Goal: Transaction & Acquisition: Purchase product/service

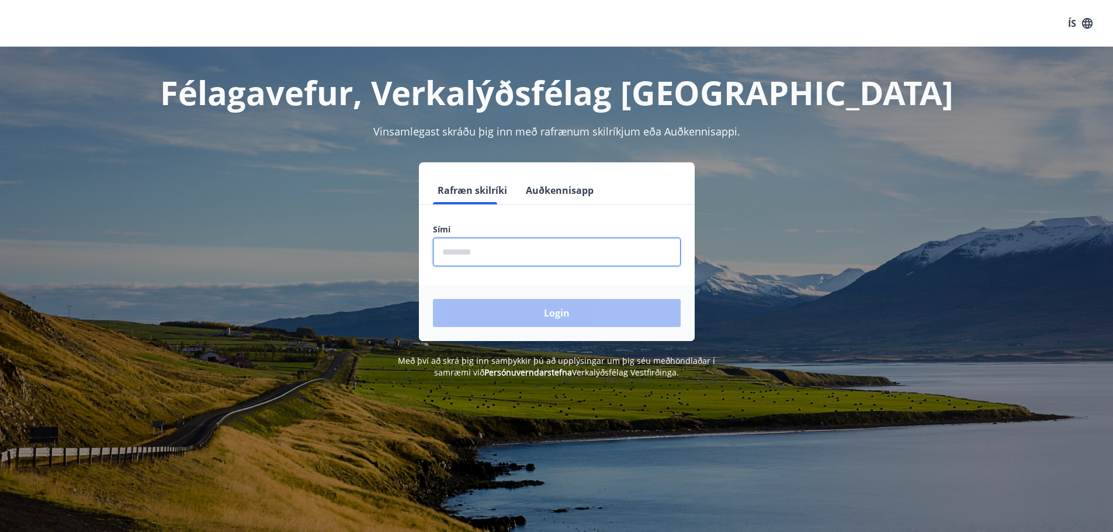
click at [560, 242] on input "phone" at bounding box center [557, 252] width 248 height 29
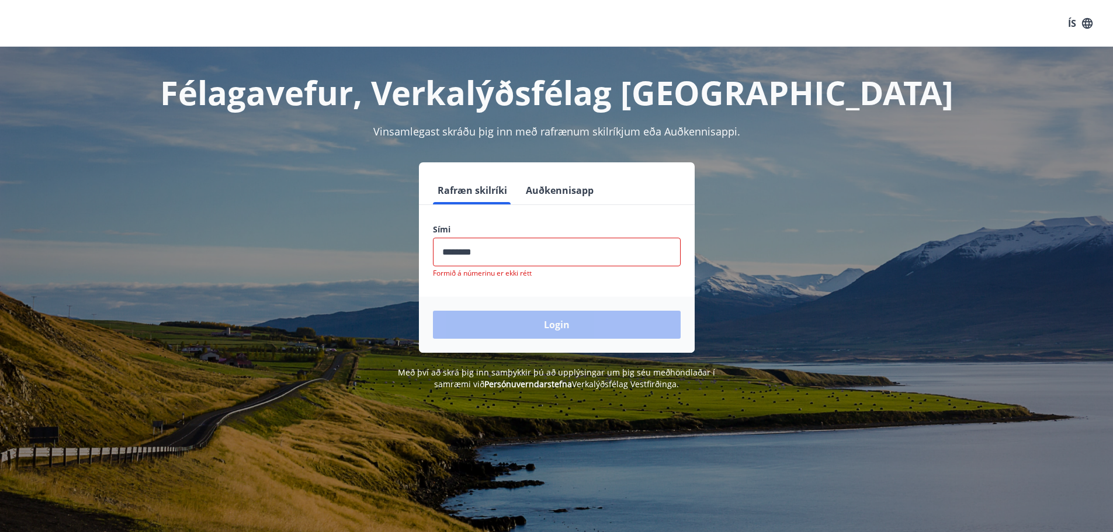
click at [570, 318] on div "Login" at bounding box center [557, 325] width 276 height 56
click at [537, 256] on input "phone" at bounding box center [557, 252] width 248 height 29
type input "*"
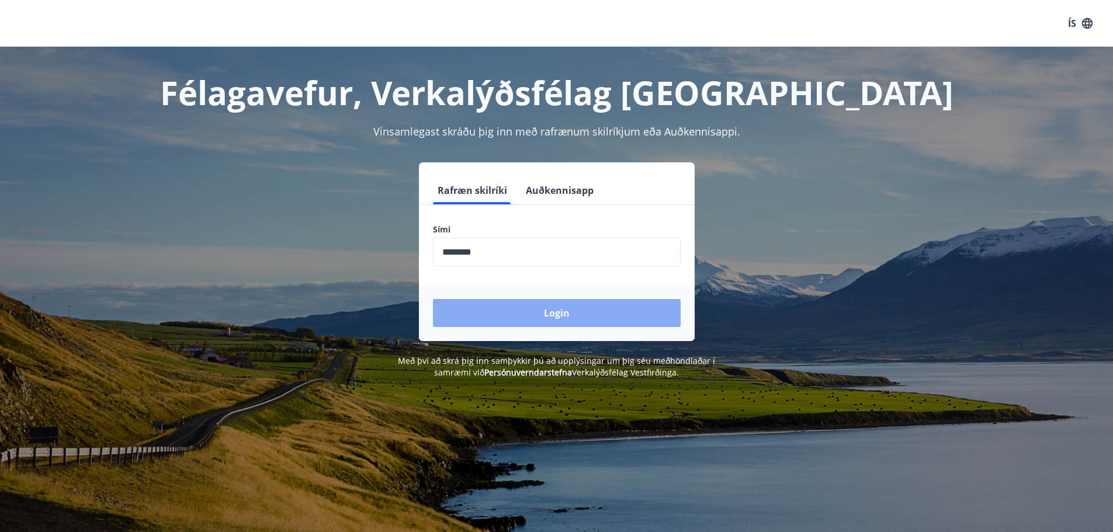
click at [520, 310] on button "Login" at bounding box center [557, 313] width 248 height 28
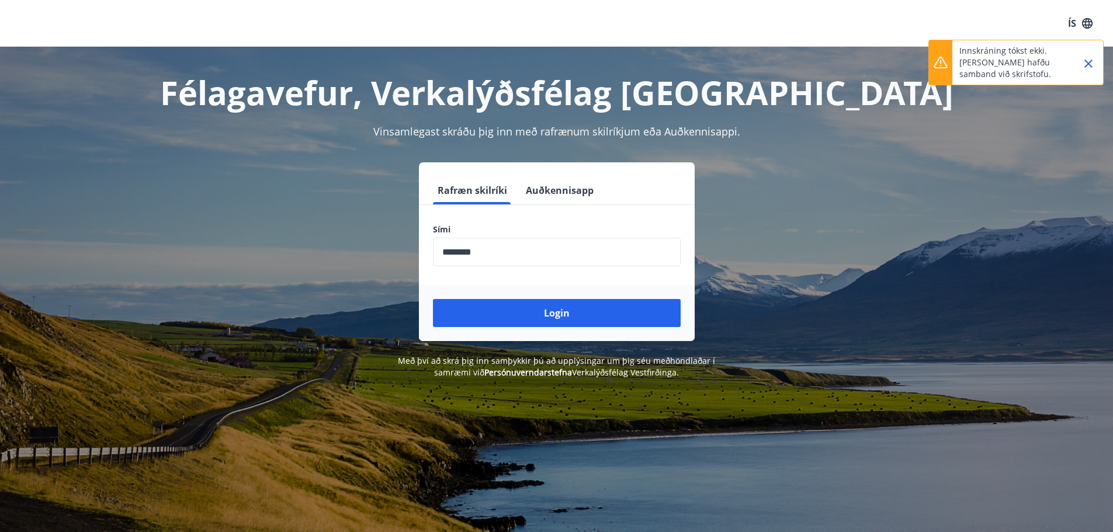
click at [461, 252] on input "phone" at bounding box center [557, 252] width 248 height 29
type input "********"
click at [433, 299] on button "Login" at bounding box center [557, 313] width 248 height 28
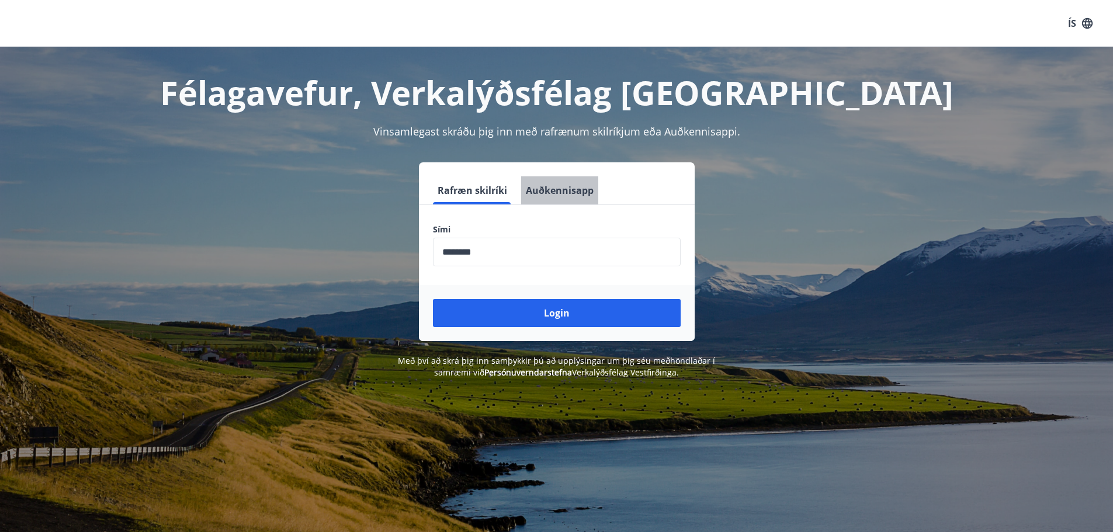
click at [569, 194] on button "Auðkennisapp" at bounding box center [559, 190] width 77 height 28
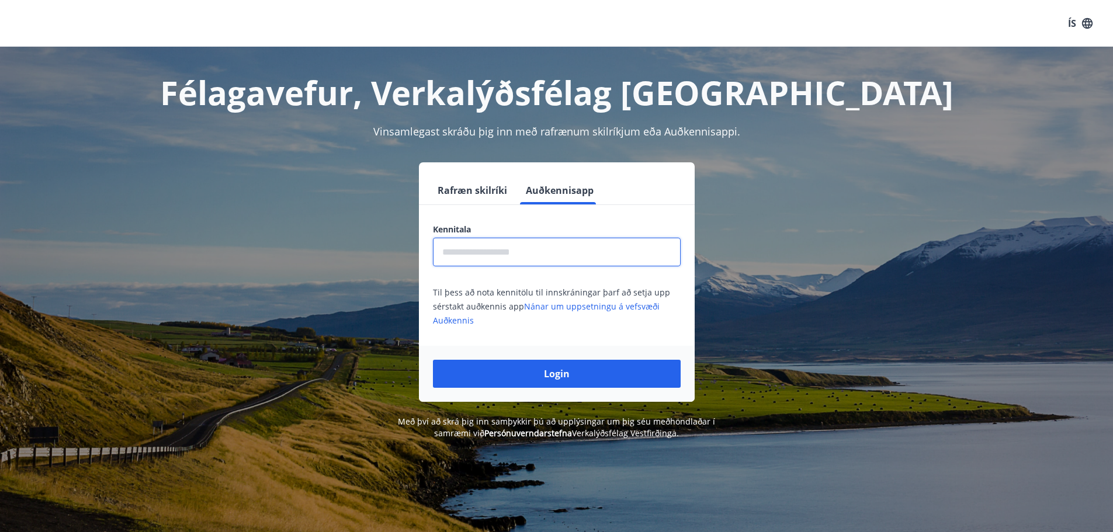
click at [529, 243] on input "text" at bounding box center [557, 252] width 248 height 29
type input "**********"
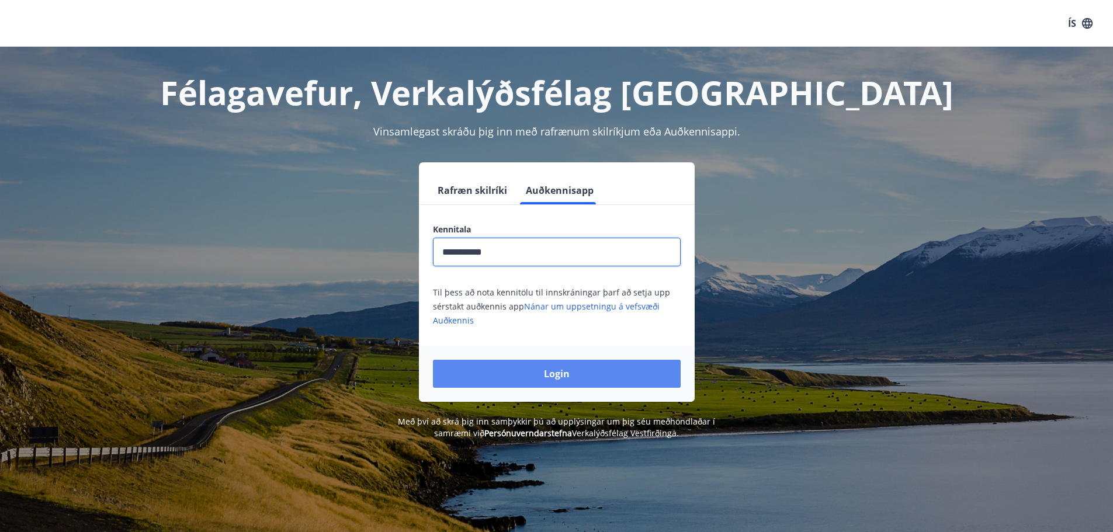
click at [549, 378] on button "Login" at bounding box center [557, 374] width 248 height 28
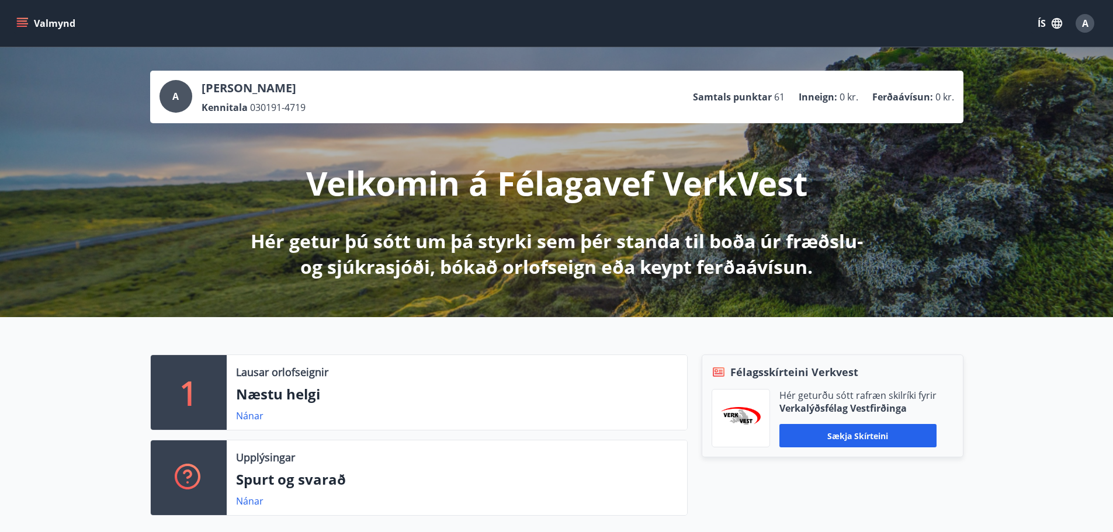
click at [1063, 20] on icon "button" at bounding box center [1056, 23] width 13 height 13
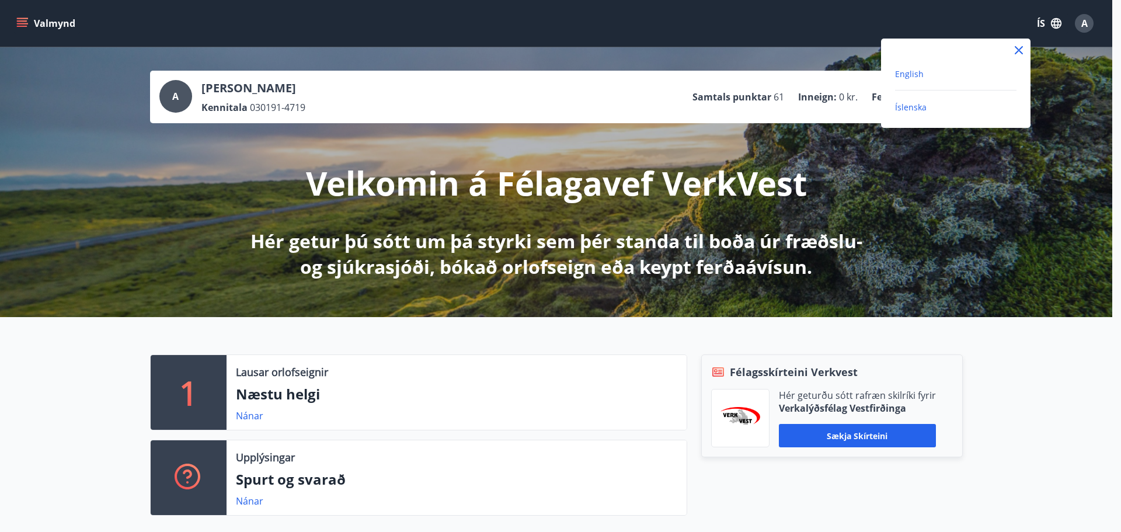
click at [905, 70] on span "English" at bounding box center [909, 73] width 29 height 11
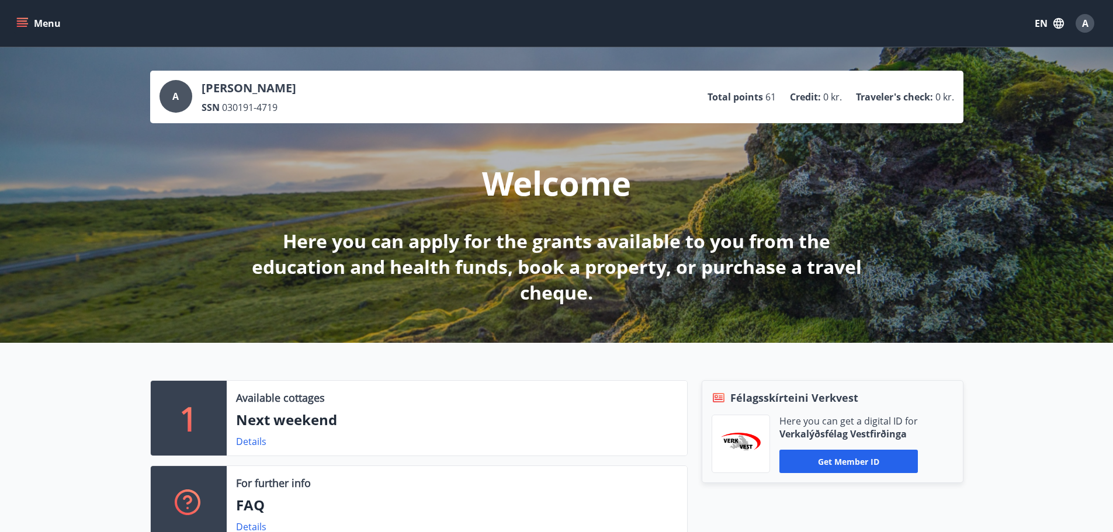
click at [283, 88] on p "Aleksandra Sciagaj" at bounding box center [249, 88] width 95 height 16
click at [25, 22] on icon "menu" at bounding box center [22, 24] width 12 height 12
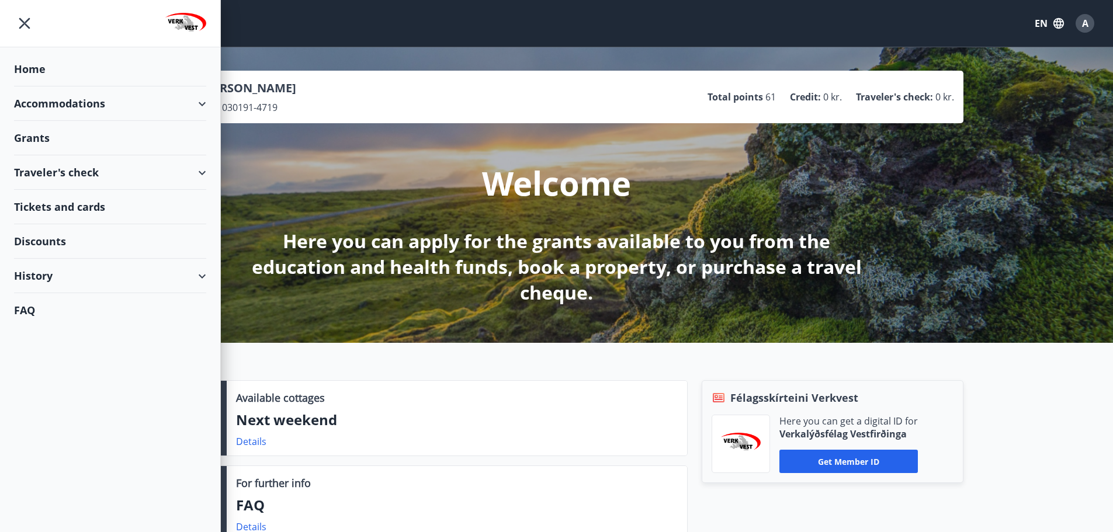
click at [200, 175] on div "Traveler's check" at bounding box center [110, 172] width 192 height 34
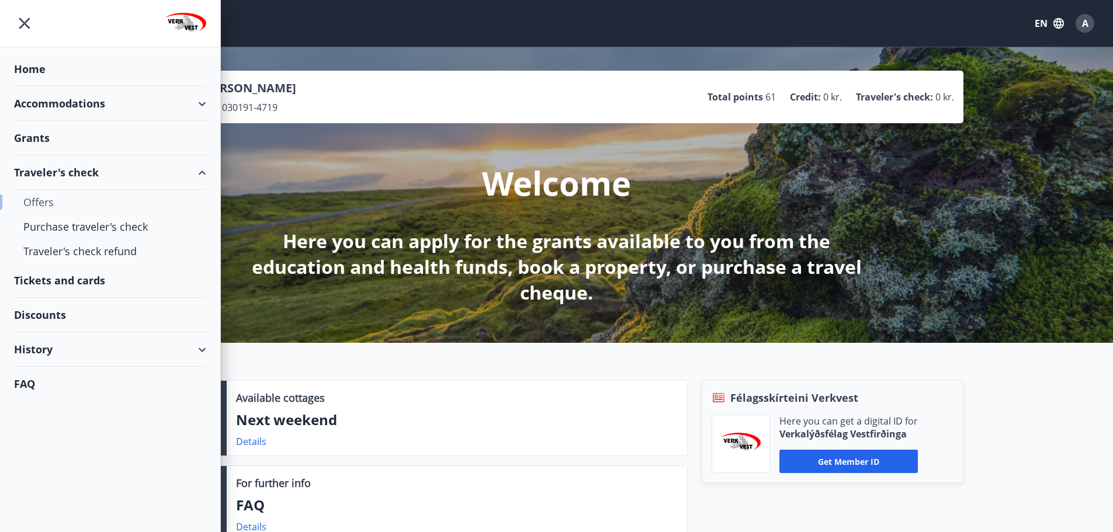
click at [50, 194] on div "Offers" at bounding box center [109, 202] width 173 height 25
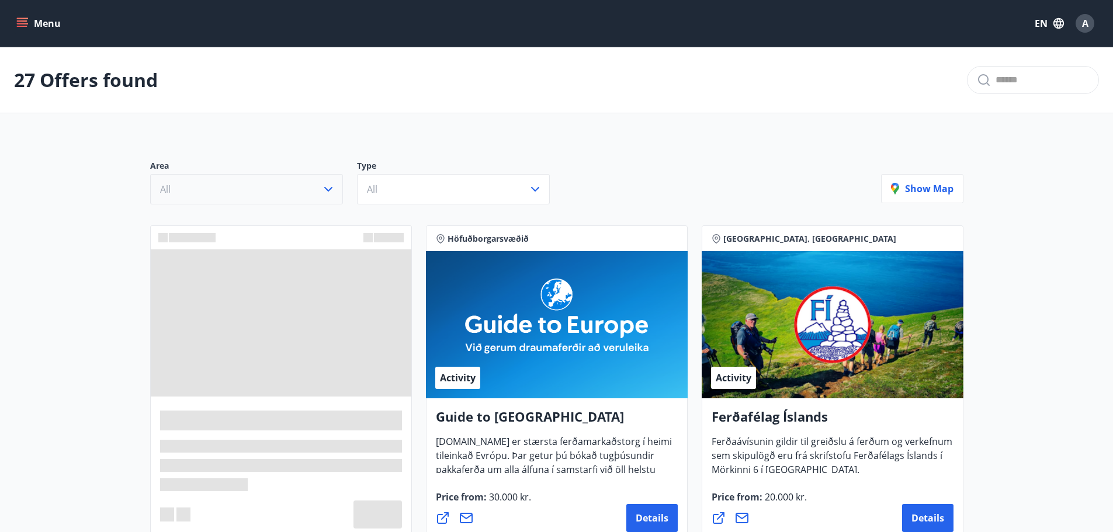
click at [304, 187] on button "All" at bounding box center [246, 189] width 193 height 30
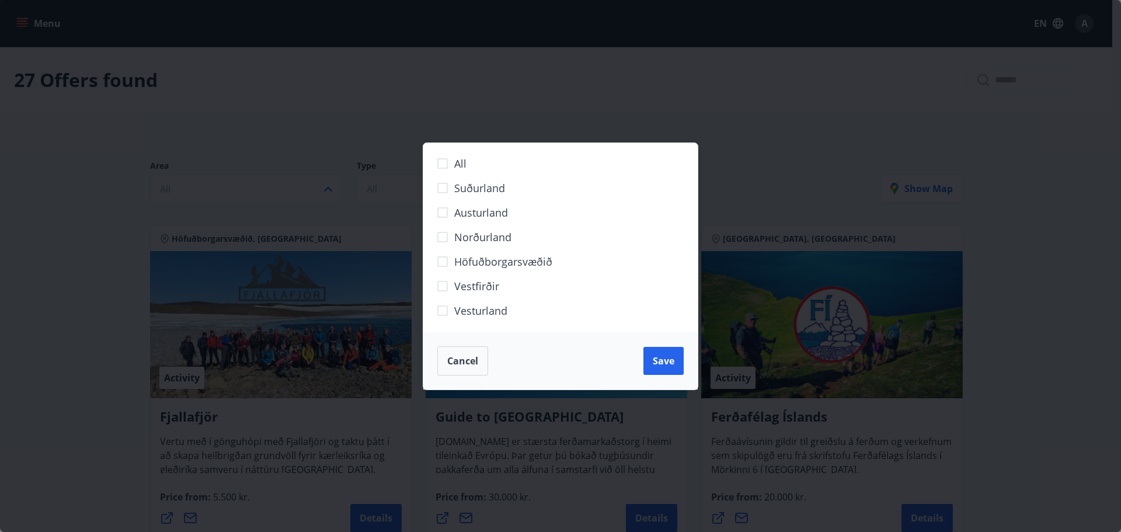
click at [534, 264] on span "Höfuðborgarsvæðið" at bounding box center [503, 261] width 98 height 15
click at [663, 363] on span "Save" at bounding box center [664, 361] width 22 height 13
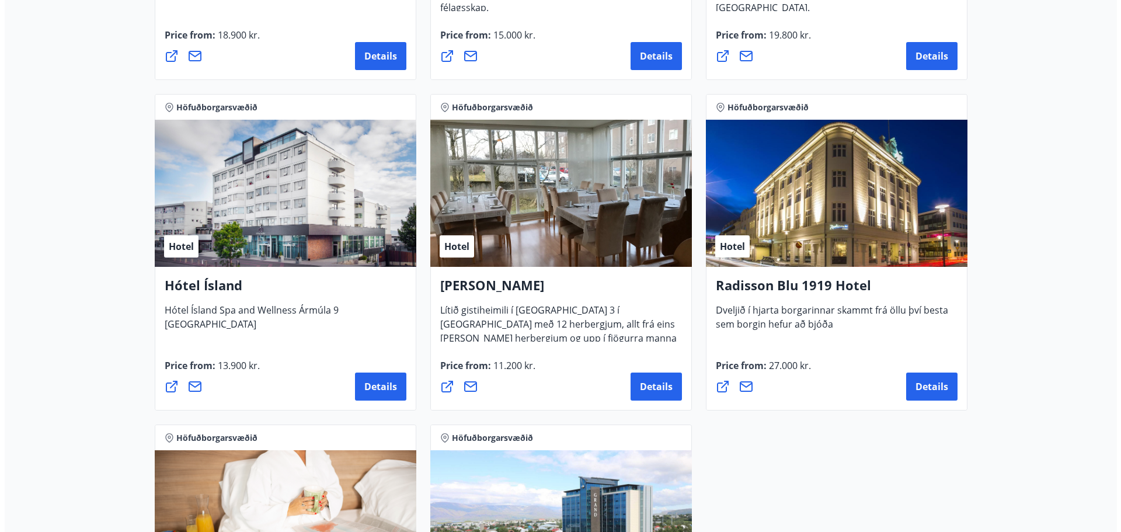
scroll to position [826, 0]
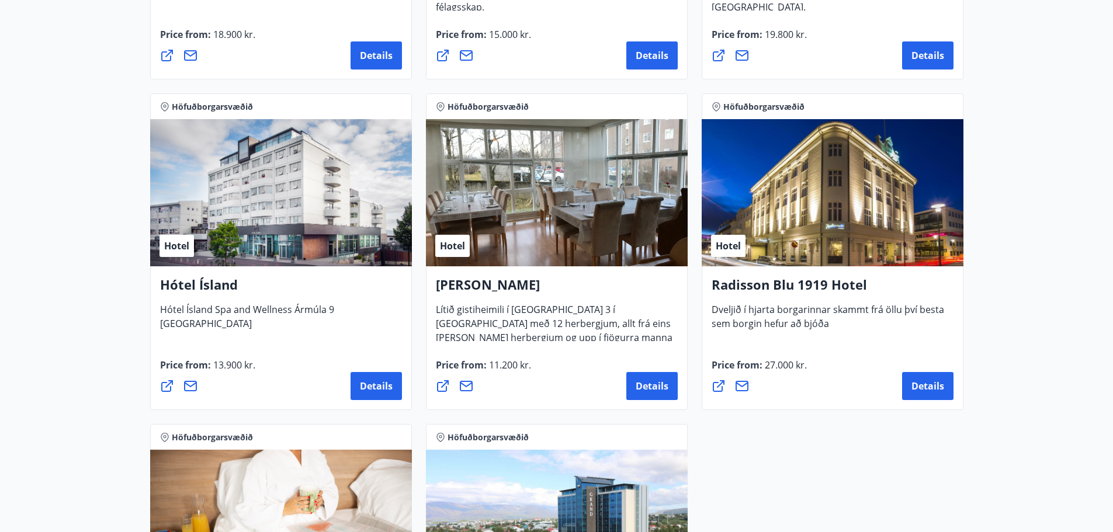
click at [296, 222] on div "Hotel" at bounding box center [281, 192] width 262 height 147
click at [373, 381] on button "Details" at bounding box center [375, 386] width 51 height 28
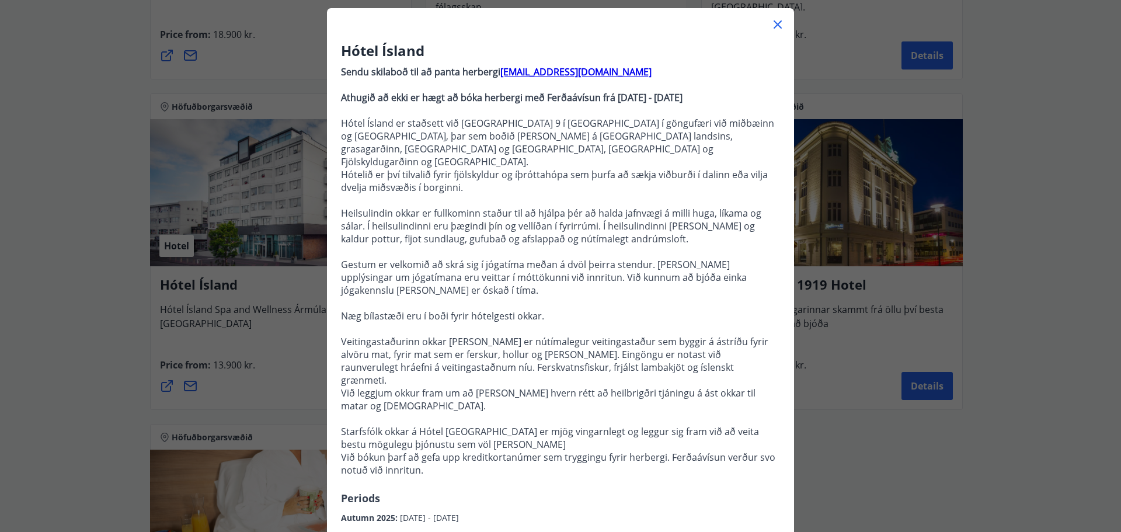
scroll to position [55, 0]
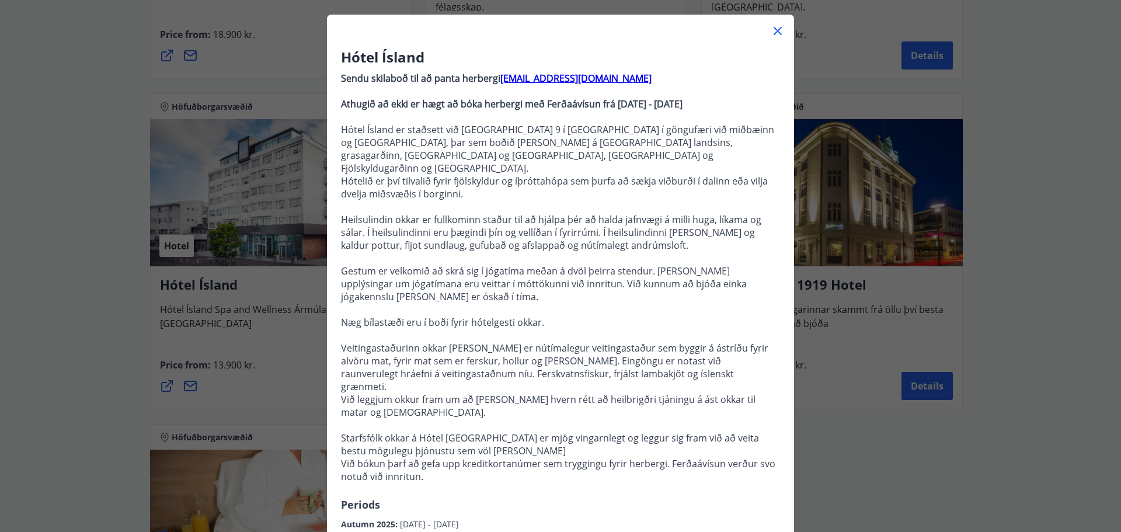
click at [335, 105] on div "Hótel Ísland Sendu skilaboð til að panta herbergi reception@hotelisland.is Athu…" at bounding box center [560, 298] width 467 height 502
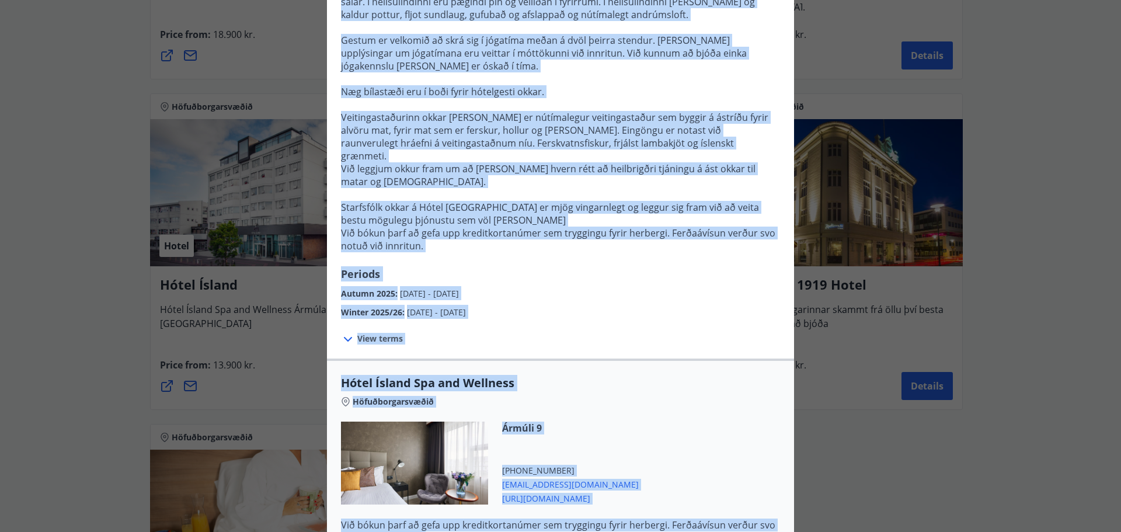
scroll to position [288, 0]
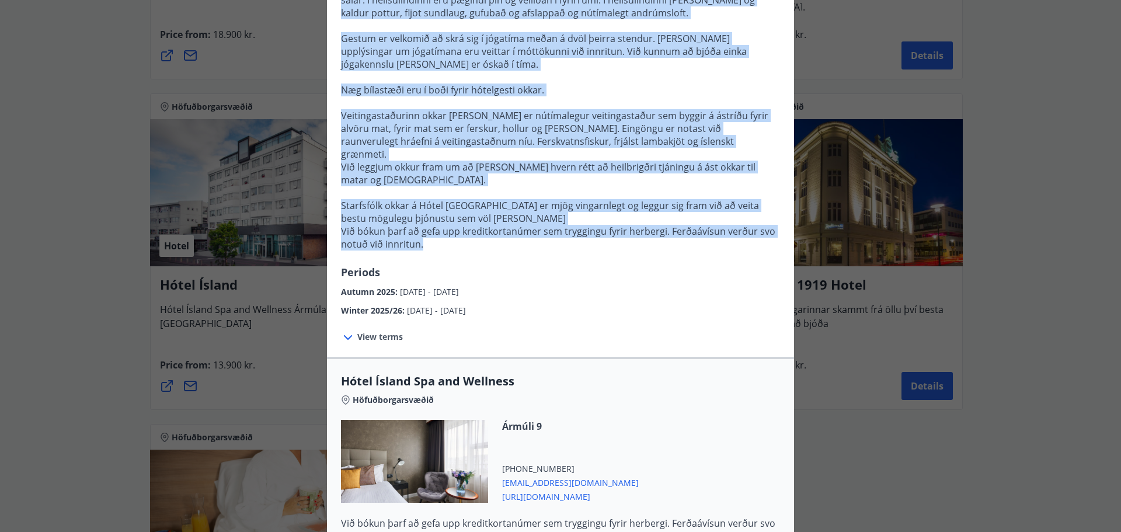
drag, startPoint x: 335, startPoint y: 105, endPoint x: 466, endPoint y: 211, distance: 168.9
click at [466, 211] on div "Hótel Ísland Sendu skilaboð til að panta herbergi reception@hotelisland.is Athu…" at bounding box center [560, 66] width 467 height 502
copy p "Athugið að ekki er hægt að bóka herbergi með Ferðaávísun frá 28.12.2023 - 02.01…"
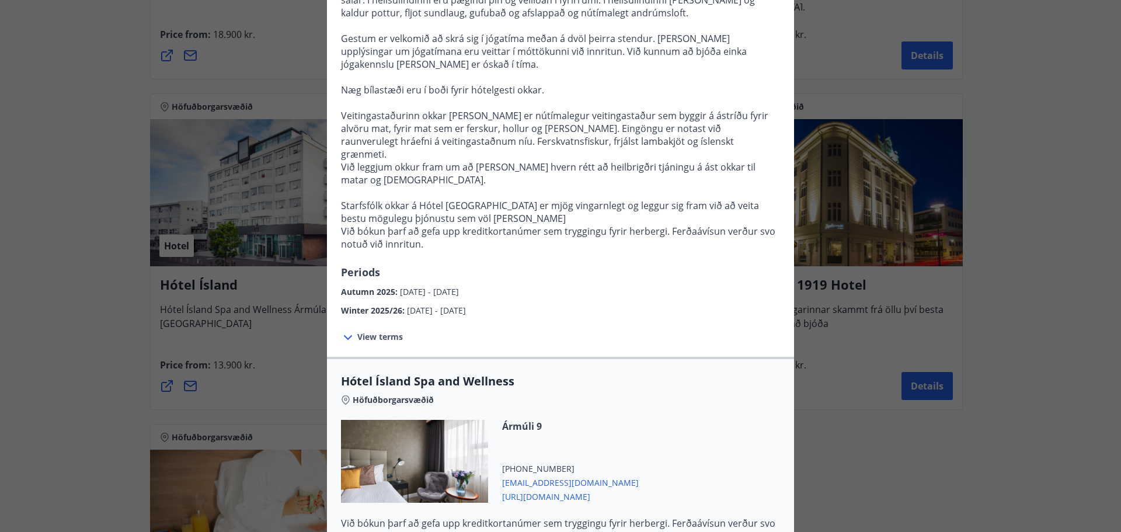
scroll to position [0, 0]
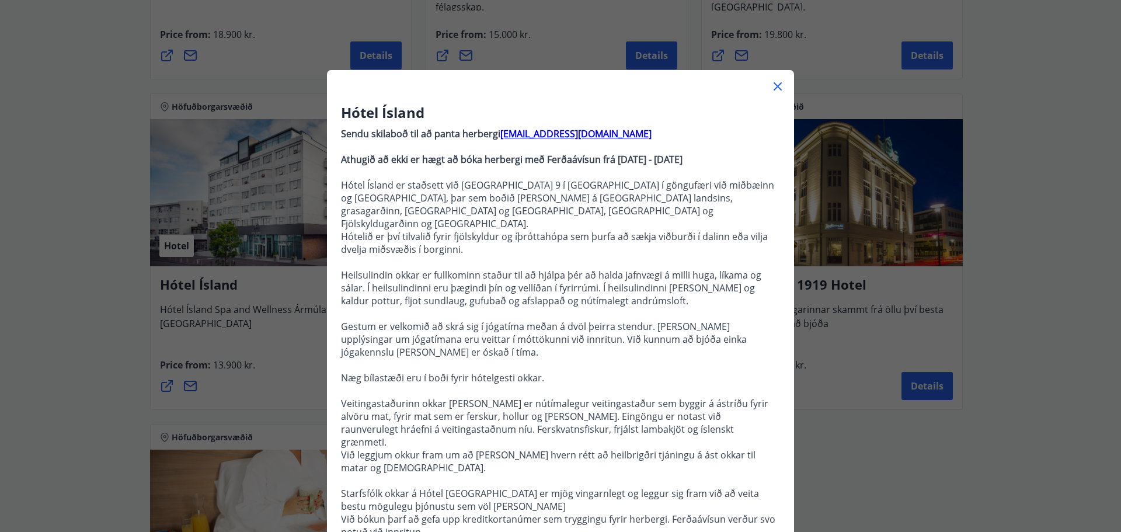
click at [841, 352] on div "Hótel Ísland Sendu skilaboð til að panta herbergi reception@hotelisland.is Athu…" at bounding box center [560, 266] width 1121 height 532
click at [771, 89] on icon at bounding box center [778, 86] width 14 height 14
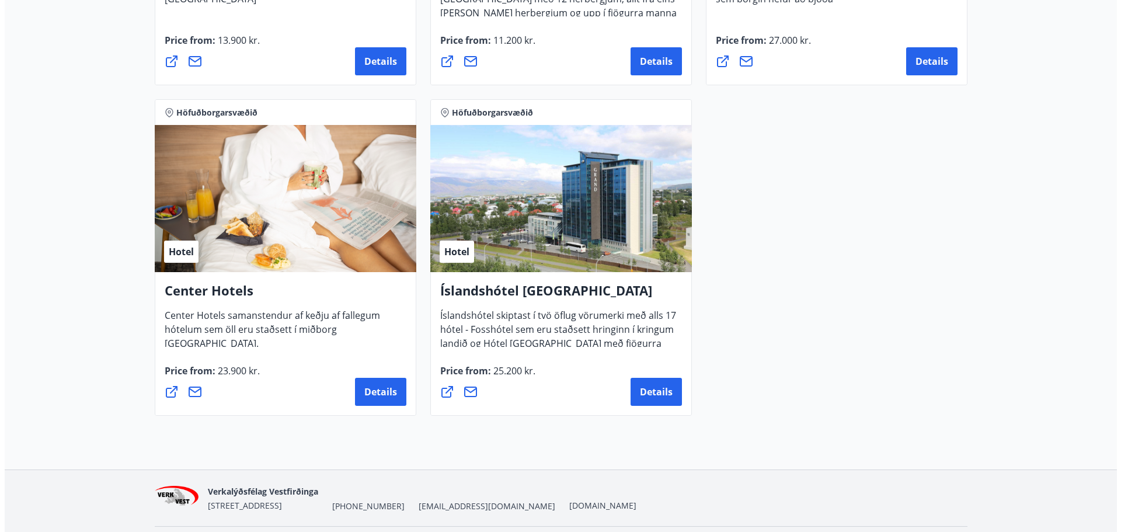
scroll to position [1162, 0]
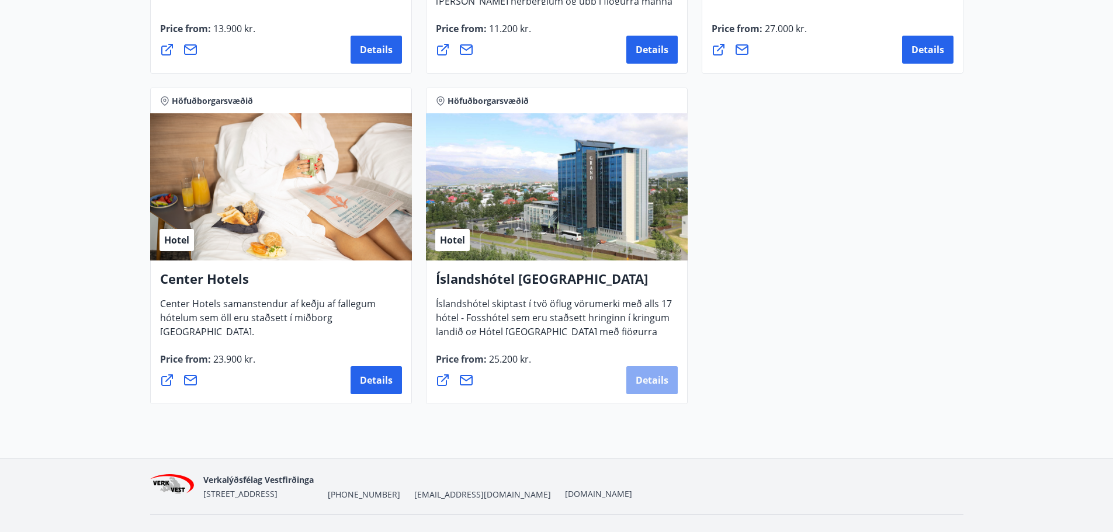
click at [652, 373] on button "Details" at bounding box center [651, 380] width 51 height 28
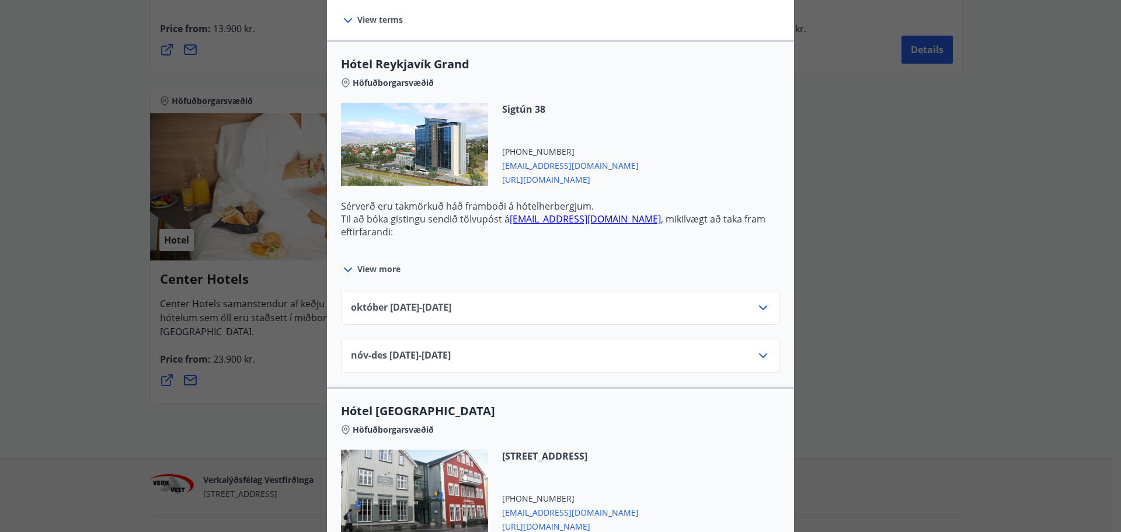
scroll to position [353, 0]
click at [583, 222] on link "res.grand@hotelreykjavik.is" at bounding box center [585, 219] width 151 height 13
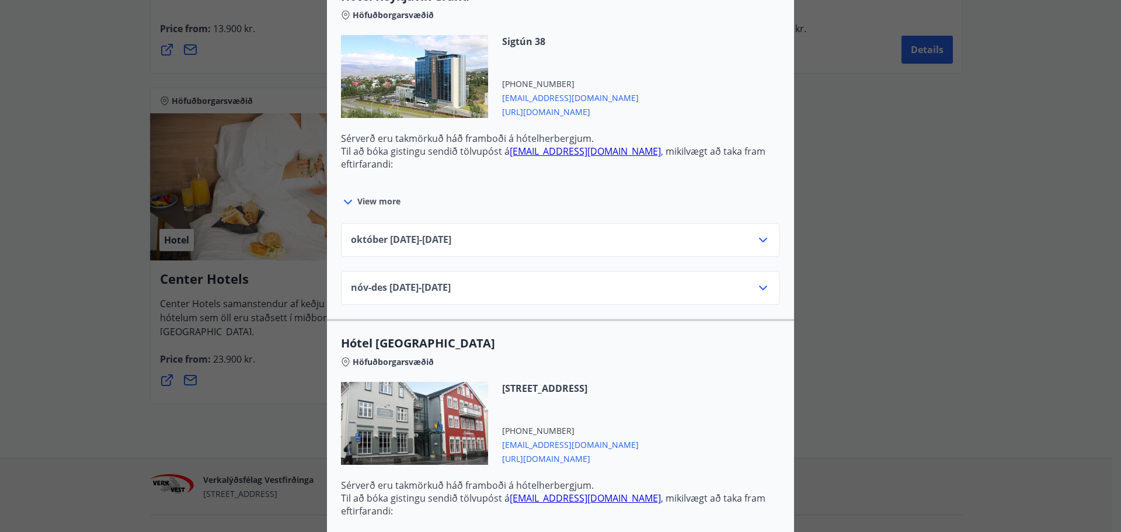
scroll to position [422, 0]
click at [579, 149] on link "res.grand@hotelreykjavik.is" at bounding box center [585, 150] width 151 height 13
click at [562, 102] on span "res.grand@hotelreykjavik.is" at bounding box center [570, 96] width 137 height 14
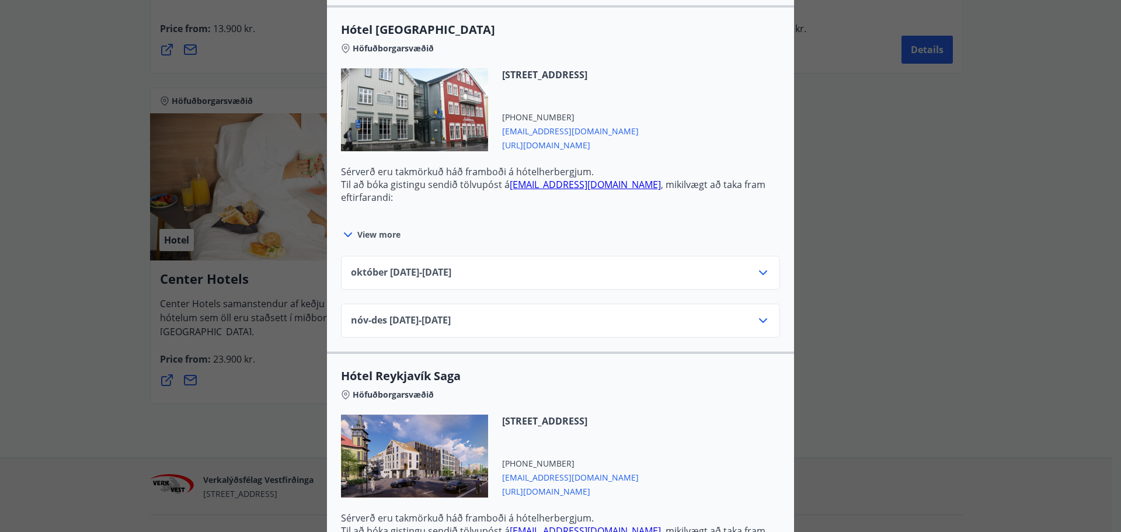
scroll to position [736, 0]
click at [487, 282] on div "október 01.10.25 - 31.10.25" at bounding box center [560, 276] width 419 height 23
click at [888, 169] on div "Íslandshótel Reykjavík Ekki er hægt að nýta Ferðaávísun fyrir bókanir sem eru g…" at bounding box center [560, 266] width 1121 height 532
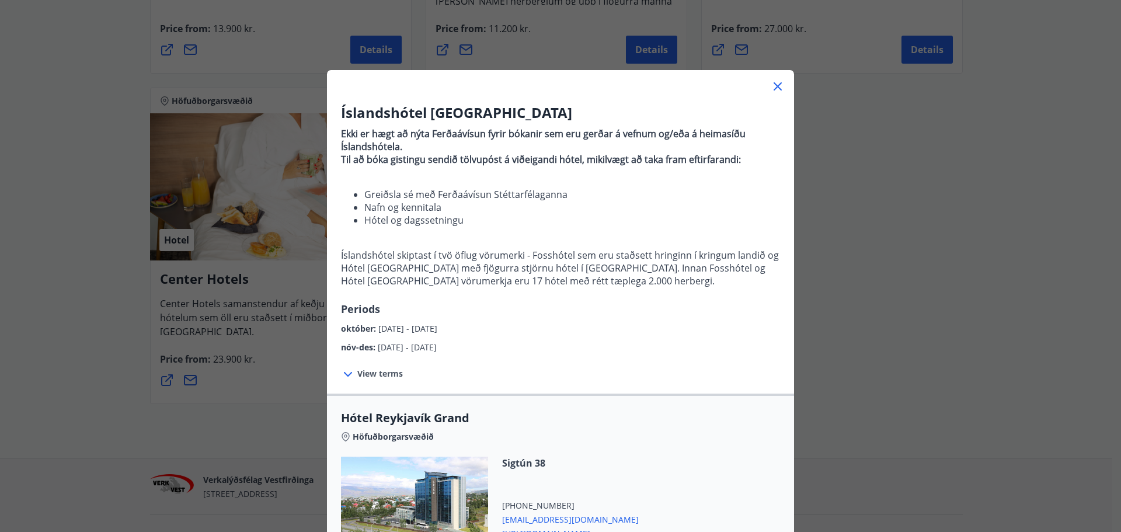
click at [777, 92] on icon at bounding box center [778, 86] width 14 height 14
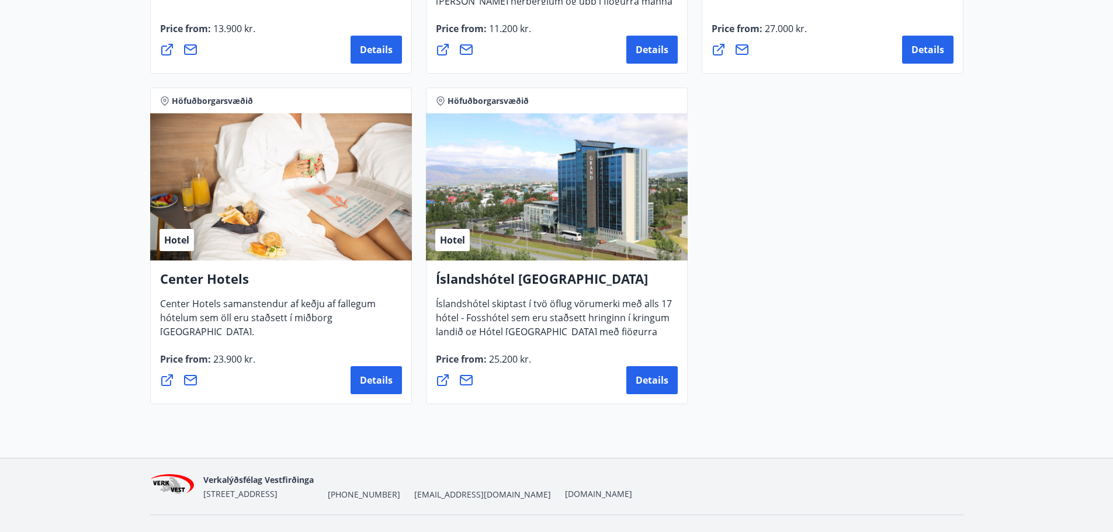
click at [554, 283] on h4 "Íslandshótel Reykjavík" at bounding box center [557, 283] width 242 height 27
click at [550, 238] on div "Hotel" at bounding box center [557, 186] width 262 height 147
click at [485, 282] on h4 "Íslandshótel Reykjavík" at bounding box center [557, 283] width 242 height 27
click at [468, 381] on icon at bounding box center [466, 380] width 14 height 14
click at [568, 236] on div "Hotel" at bounding box center [557, 186] width 262 height 147
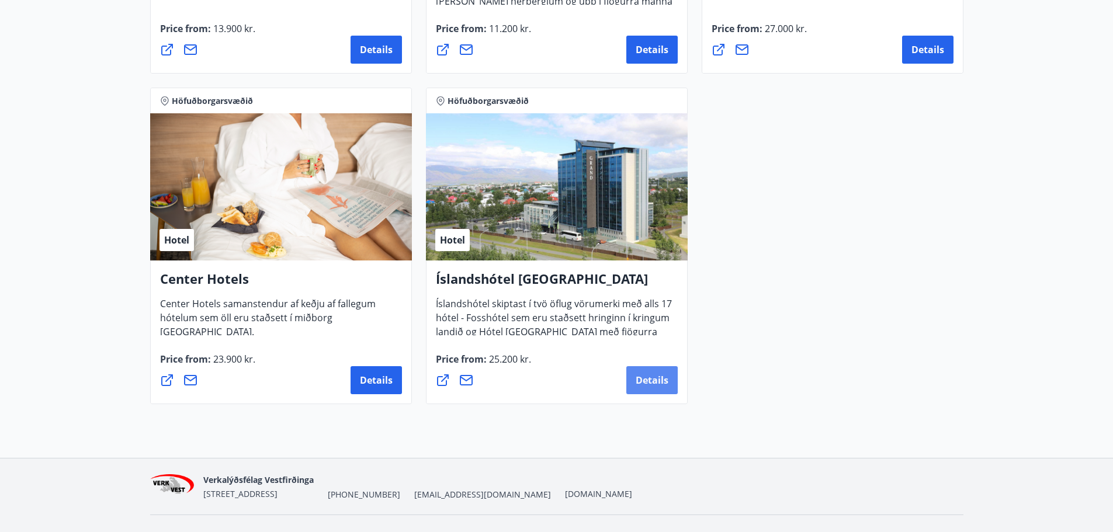
click at [644, 381] on span "Details" at bounding box center [651, 380] width 33 height 13
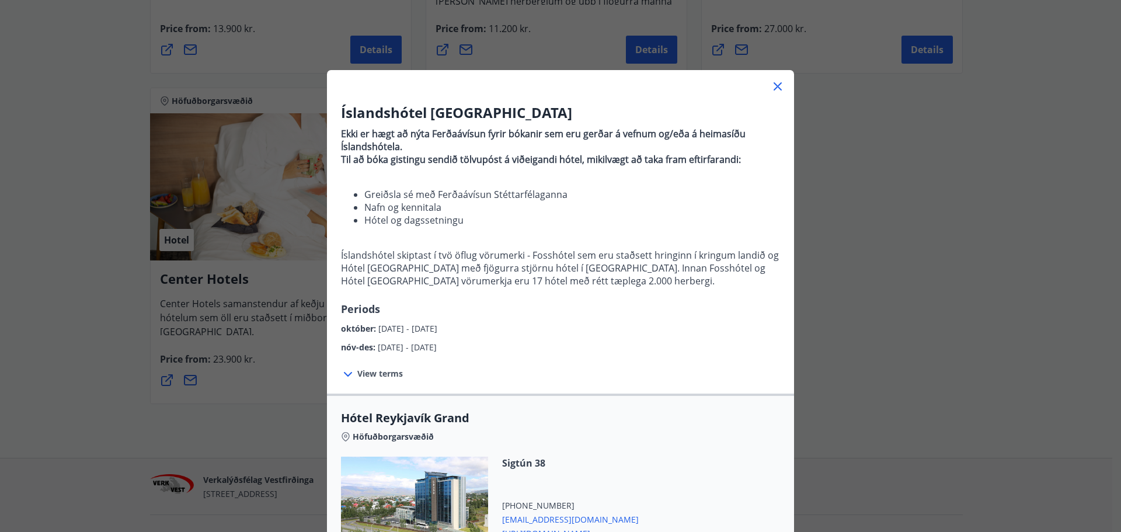
click at [776, 85] on icon at bounding box center [778, 86] width 8 height 8
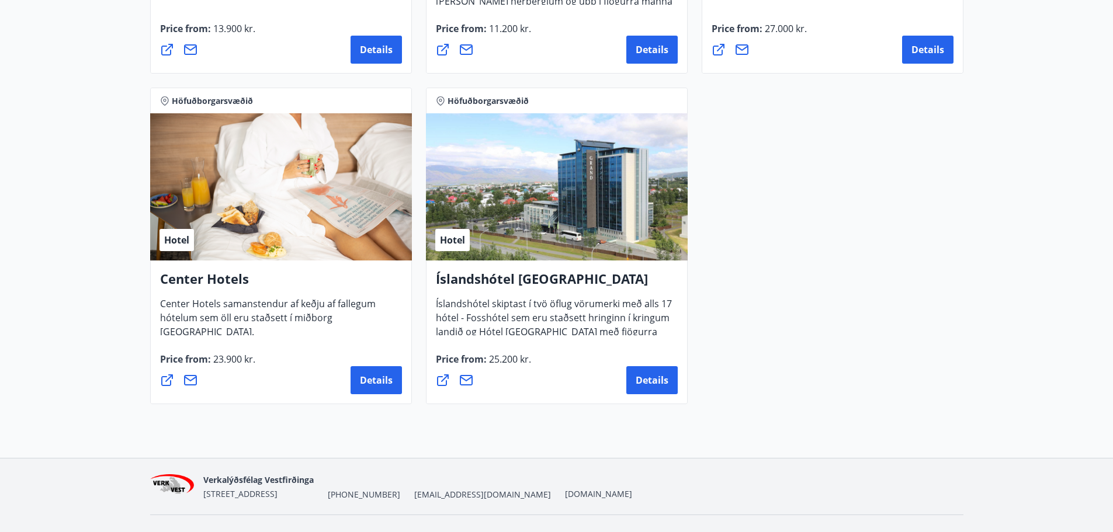
click at [509, 260] on div "Hotel" at bounding box center [557, 186] width 262 height 147
click at [450, 236] on span "Hotel" at bounding box center [452, 240] width 25 height 13
click at [444, 381] on icon at bounding box center [443, 380] width 12 height 12
click at [663, 386] on span "Details" at bounding box center [651, 380] width 33 height 13
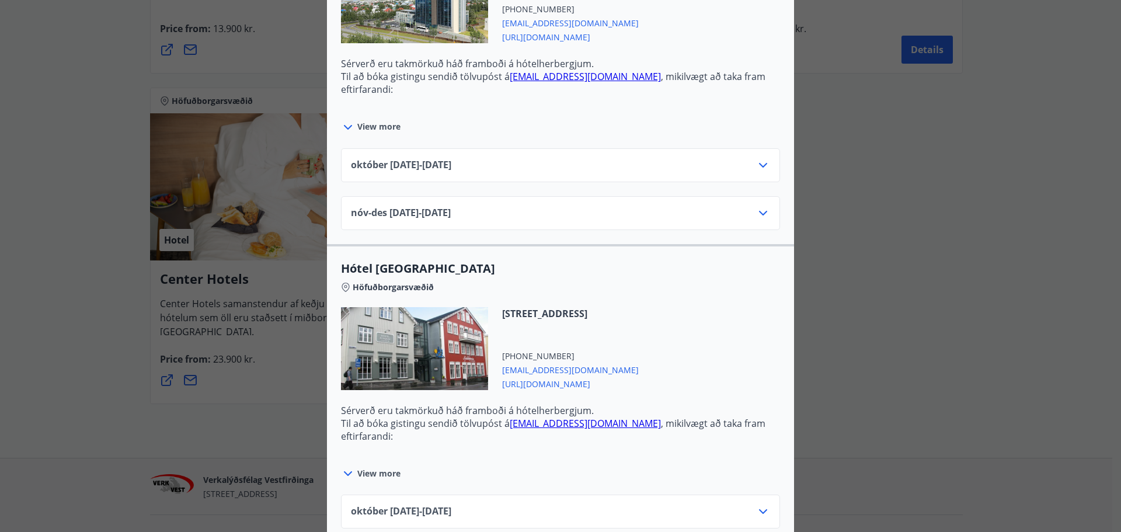
scroll to position [497, 0]
click at [559, 159] on div "október 01.10.25 - 31.10.25" at bounding box center [560, 165] width 439 height 34
click at [557, 173] on div "október 01.10.25 - 31.10.25" at bounding box center [560, 169] width 419 height 23
click at [756, 172] on icon at bounding box center [763, 165] width 14 height 14
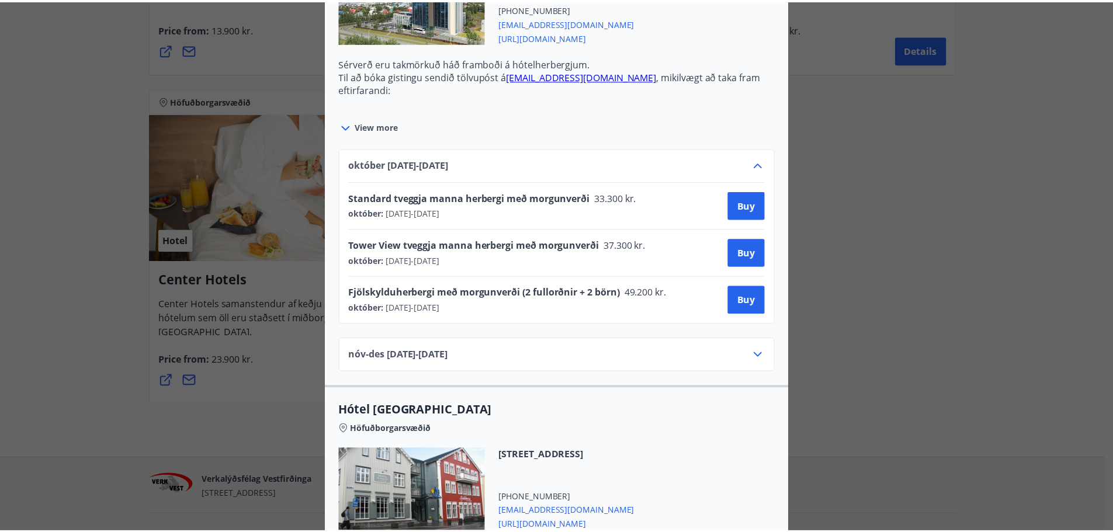
scroll to position [0, 0]
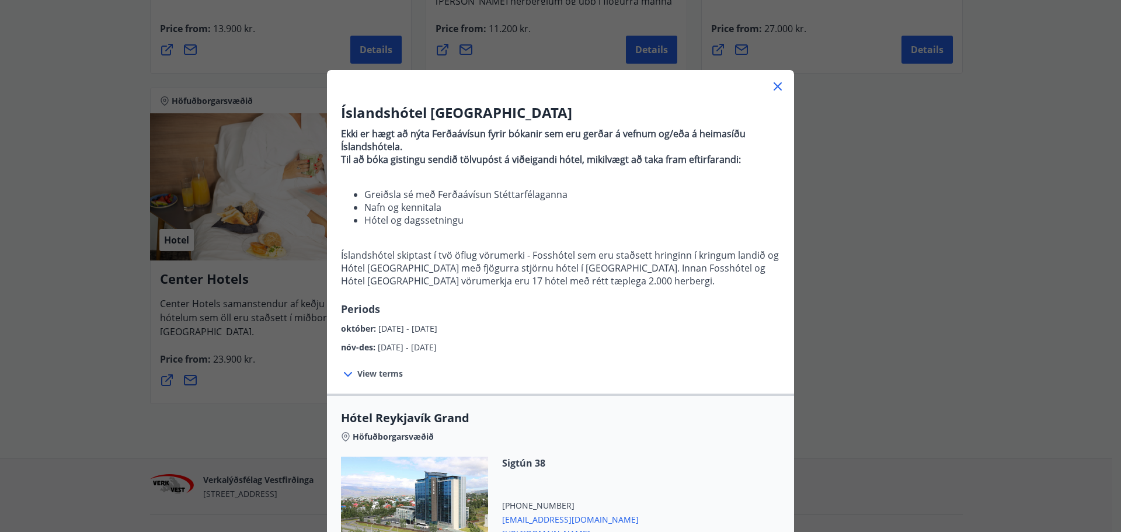
click at [813, 154] on div "Íslandshótel Reykjavík Ekki er hægt að nýta Ferðaávísun fyrir bókanir sem eru g…" at bounding box center [560, 266] width 1121 height 532
click at [774, 90] on icon at bounding box center [778, 86] width 8 height 8
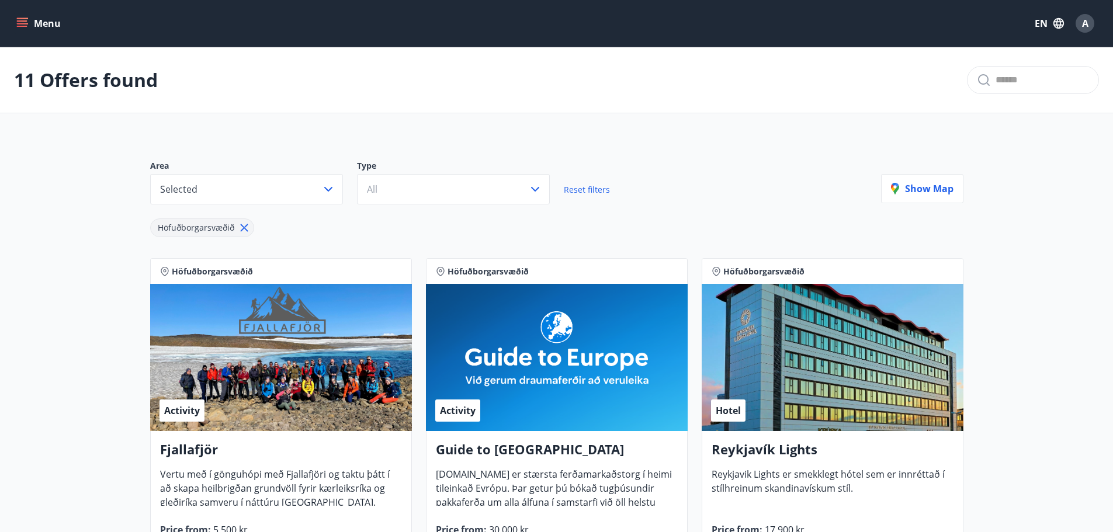
click at [23, 32] on button "Menu" at bounding box center [39, 23] width 51 height 21
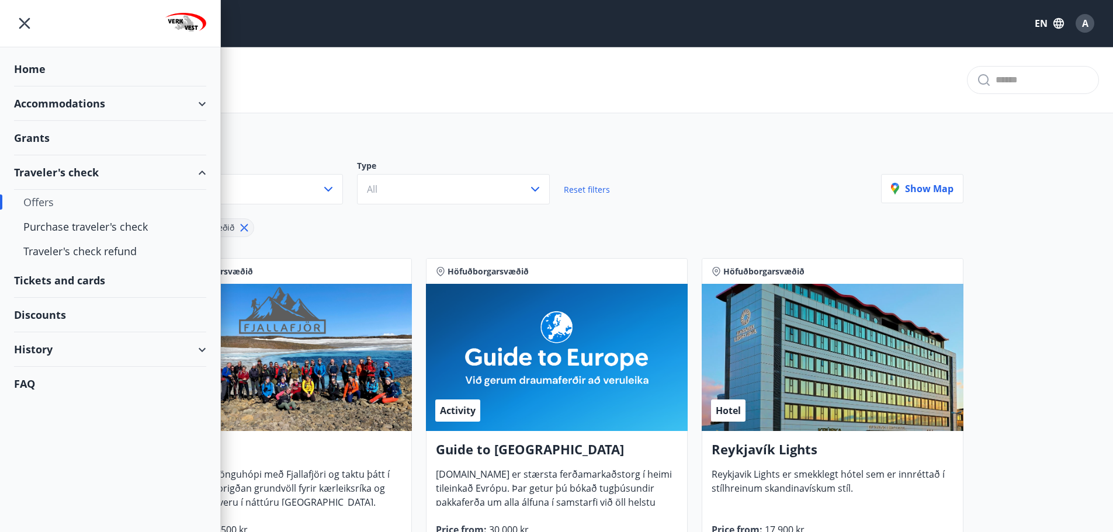
click at [88, 283] on div "Tickets and cards" at bounding box center [110, 280] width 192 height 34
click at [65, 316] on div "Discounts" at bounding box center [110, 315] width 192 height 34
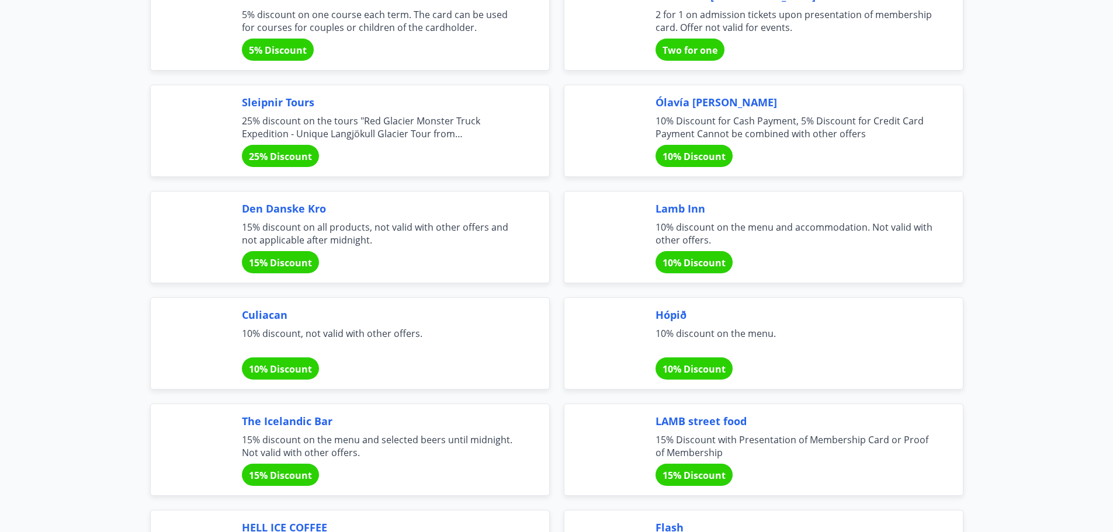
scroll to position [3153, 0]
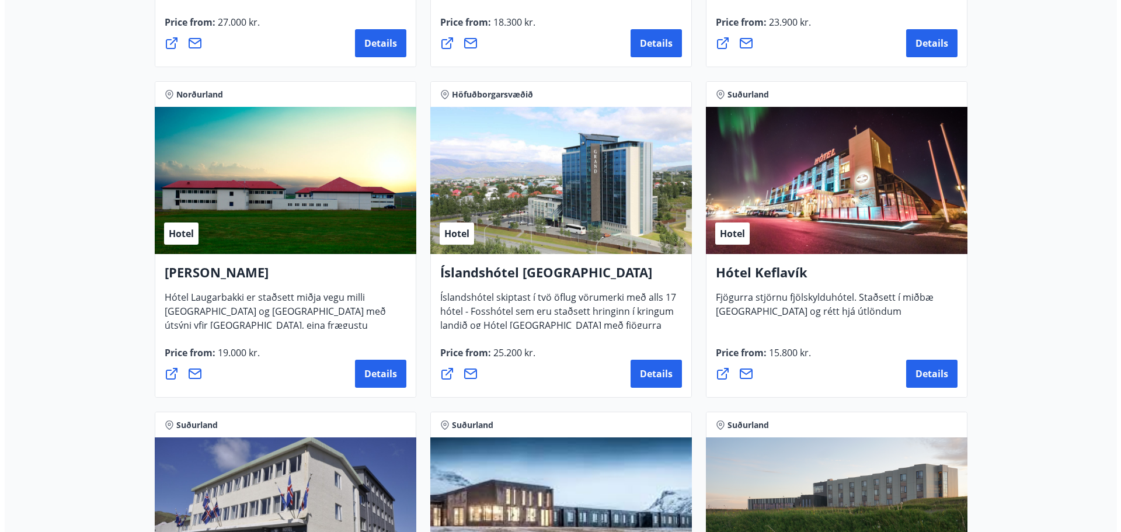
scroll to position [2130, 0]
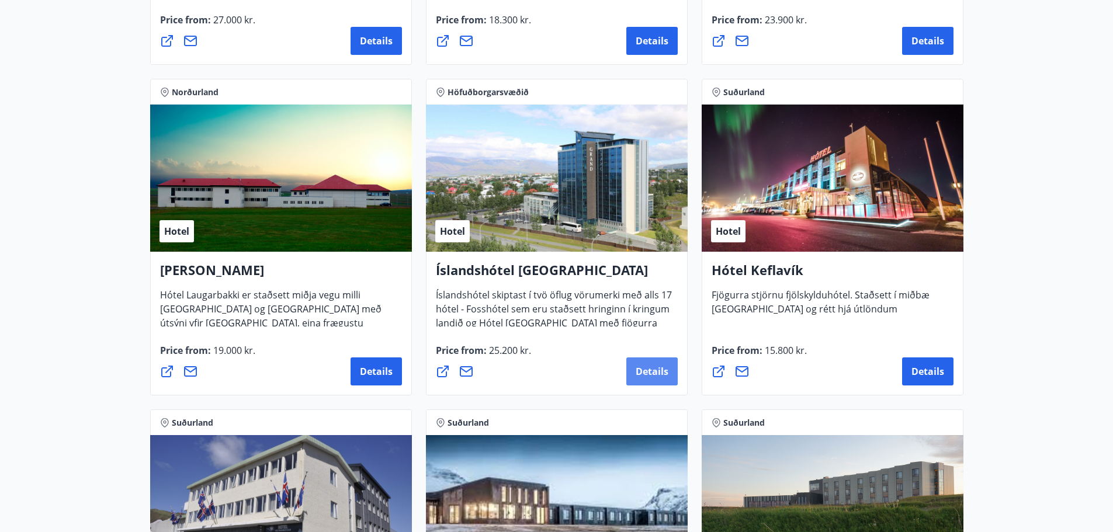
click at [641, 373] on span "Details" at bounding box center [651, 371] width 33 height 13
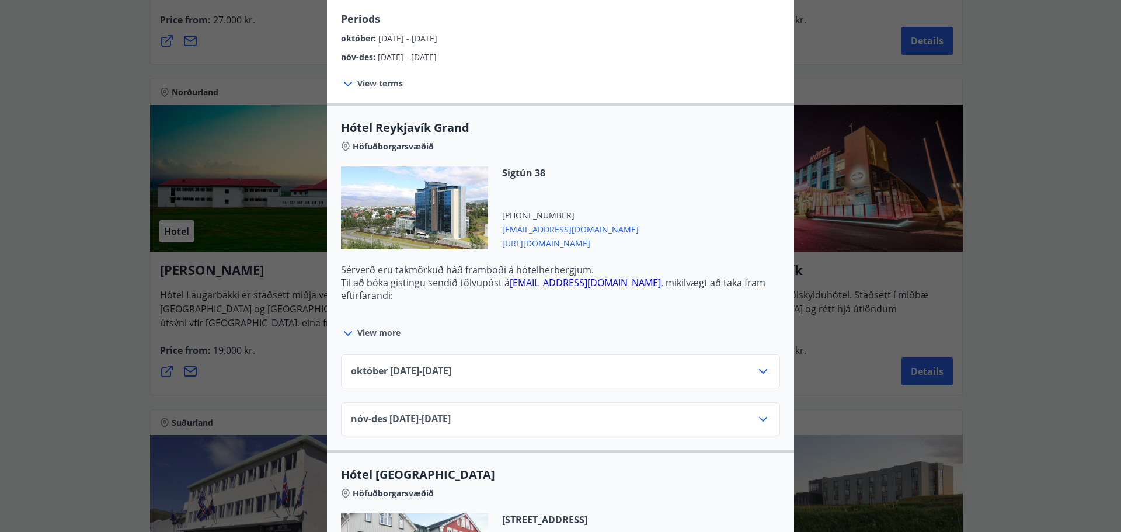
scroll to position [366, 0]
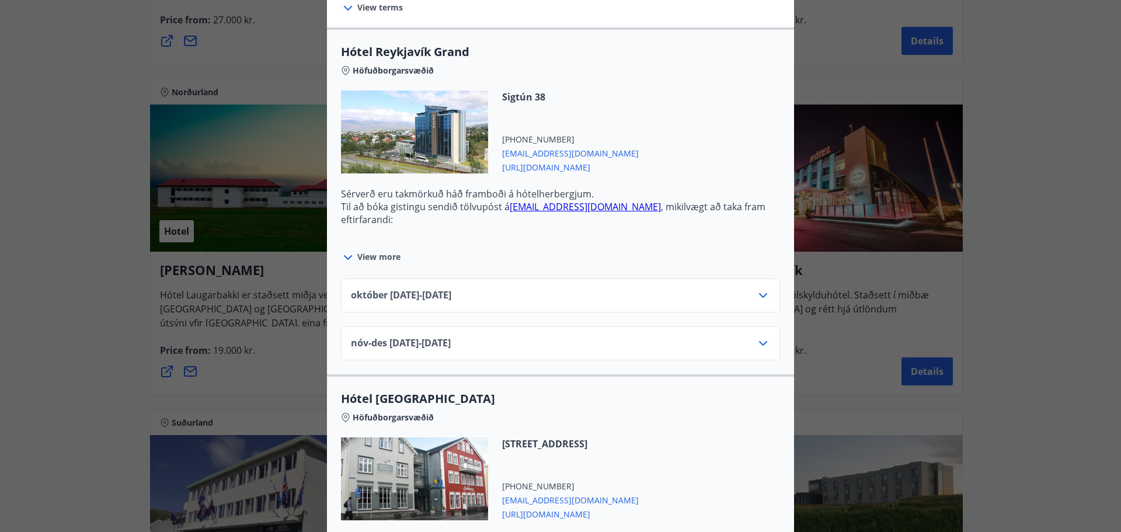
click at [735, 295] on div "október 01.10.25 - 31.10.25" at bounding box center [560, 300] width 419 height 23
click at [761, 310] on div "október 01.10.25 - 31.10.25" at bounding box center [560, 300] width 419 height 23
click at [760, 298] on icon at bounding box center [763, 296] width 14 height 14
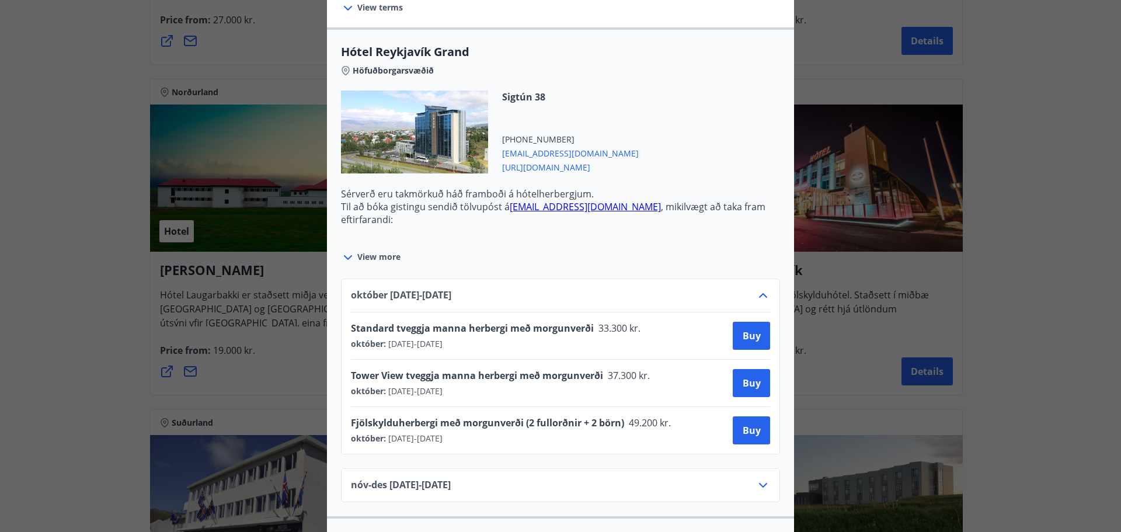
scroll to position [544, 0]
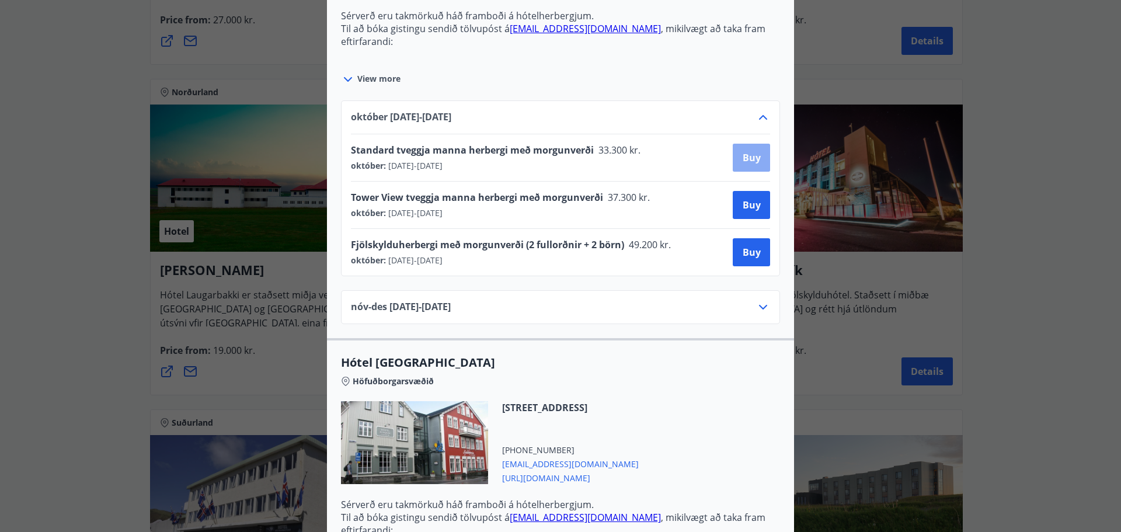
click at [743, 162] on span "Buy" at bounding box center [752, 157] width 18 height 13
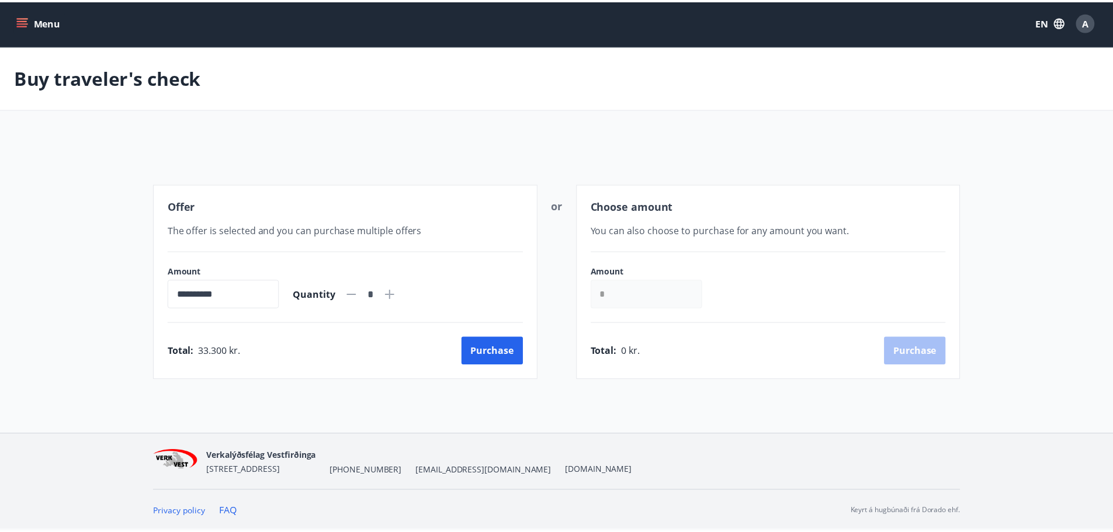
scroll to position [6, 0]
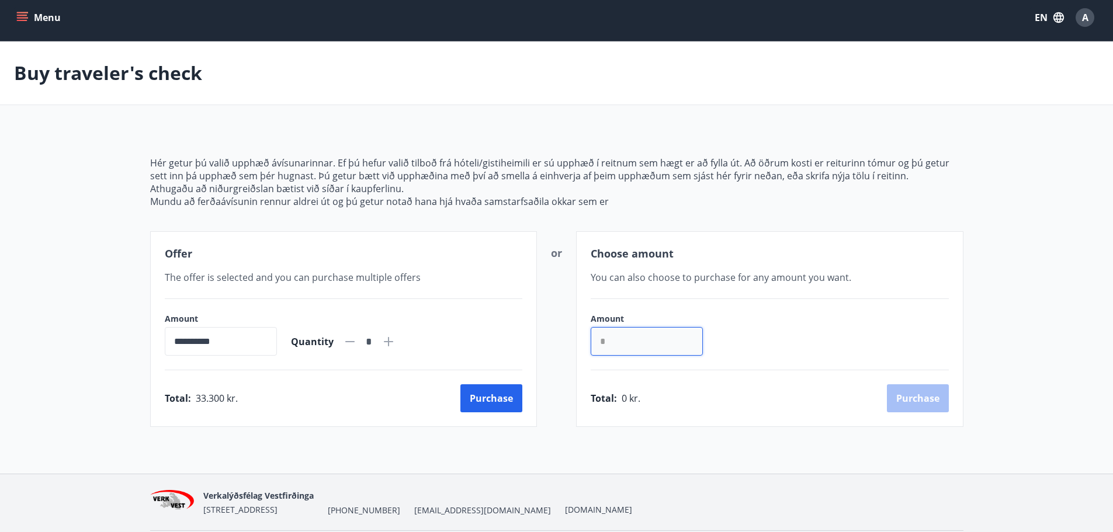
click at [628, 340] on input "*" at bounding box center [646, 341] width 112 height 29
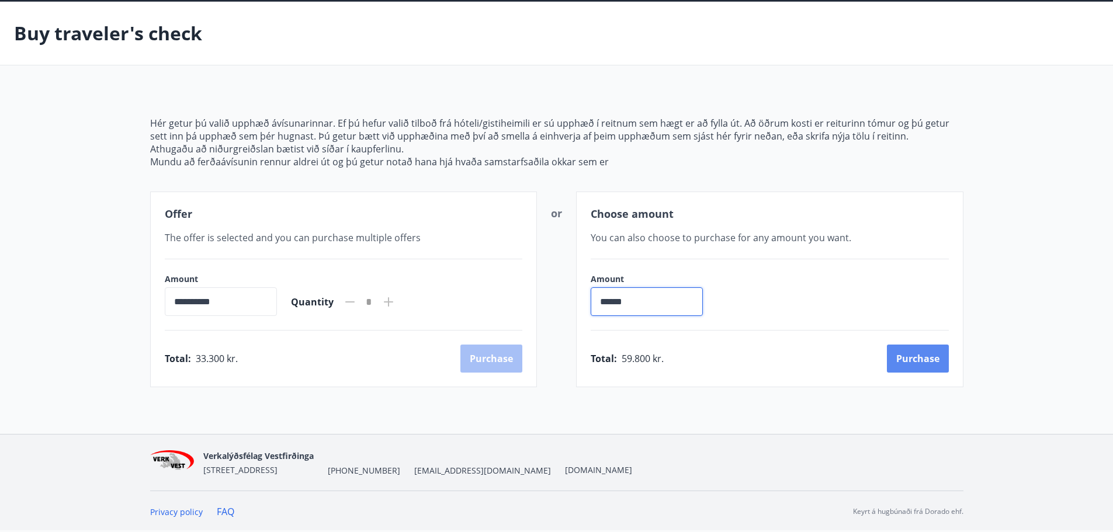
type input "******"
click at [896, 345] on button "Purchase" at bounding box center [918, 359] width 62 height 28
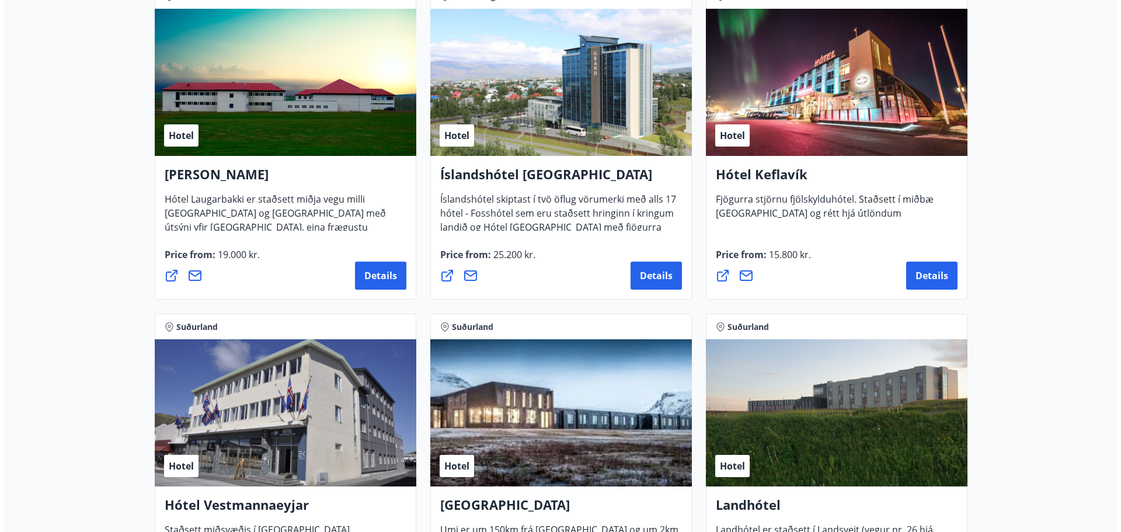
scroll to position [2236, 0]
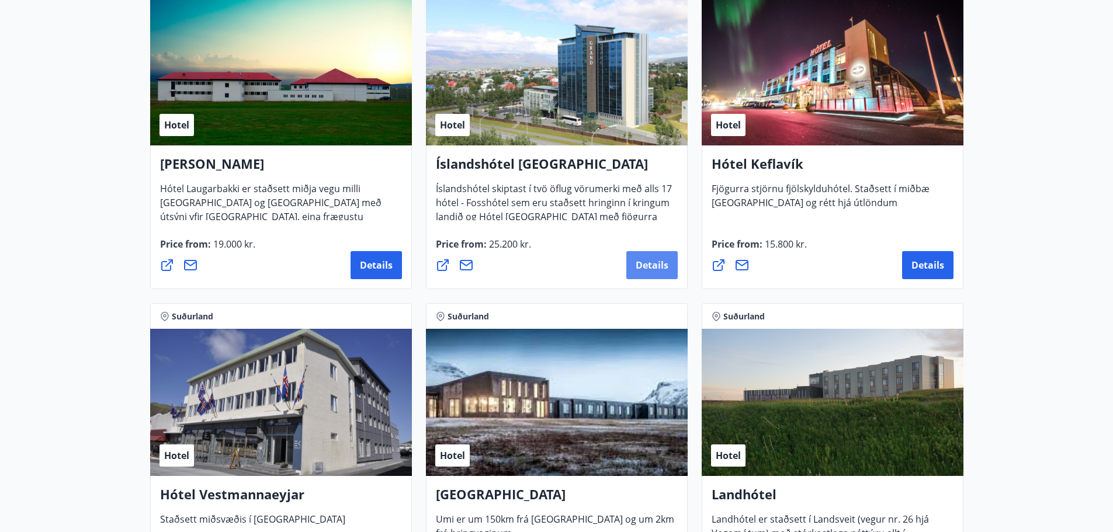
click at [662, 278] on button "Details" at bounding box center [651, 265] width 51 height 28
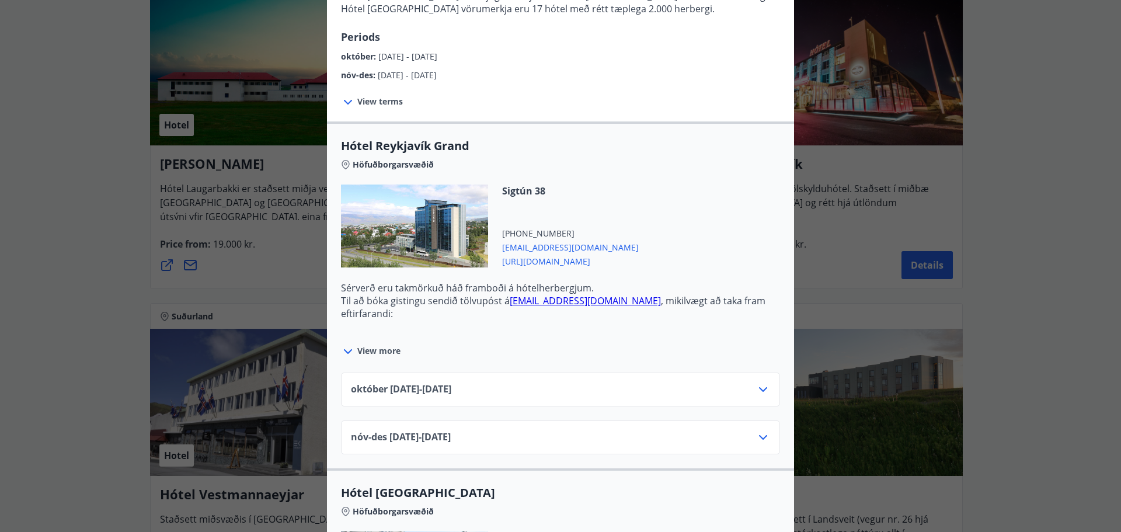
scroll to position [387, 0]
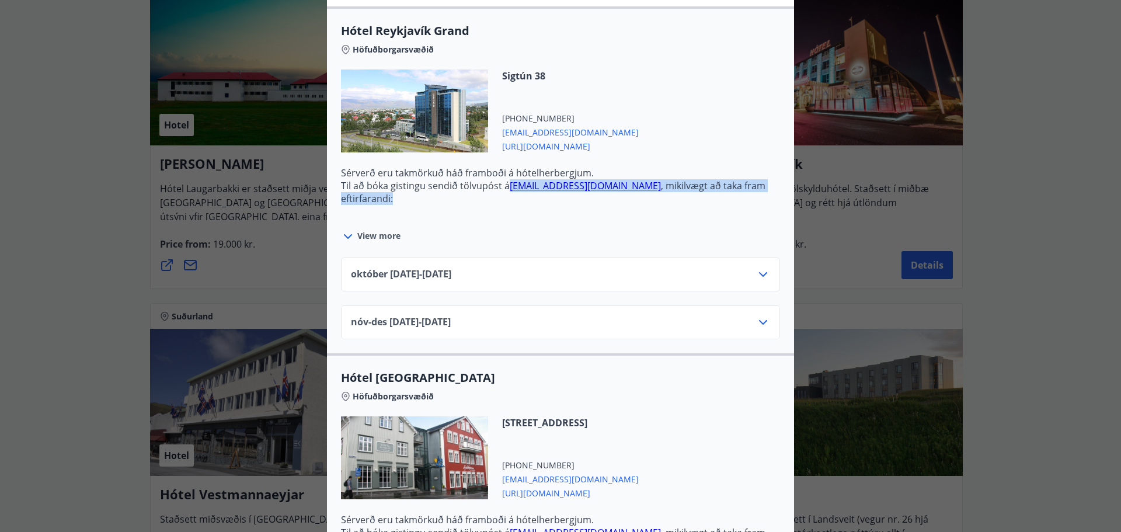
drag, startPoint x: 503, startPoint y: 194, endPoint x: 585, endPoint y: 200, distance: 82.0
click at [585, 200] on p "Til að bóka gistingu sendið tölvupóst á res.grand@hotelreykjavik.is , mikilvægt…" at bounding box center [560, 192] width 439 height 26
click at [605, 233] on div "View more" at bounding box center [560, 230] width 439 height 27
drag, startPoint x: 624, startPoint y: 190, endPoint x: 507, endPoint y: 195, distance: 117.5
click at [507, 195] on p "Til að bóka gistingu sendið tölvupóst á res.grand@hotelreykjavik.is , mikilvægt…" at bounding box center [560, 192] width 439 height 26
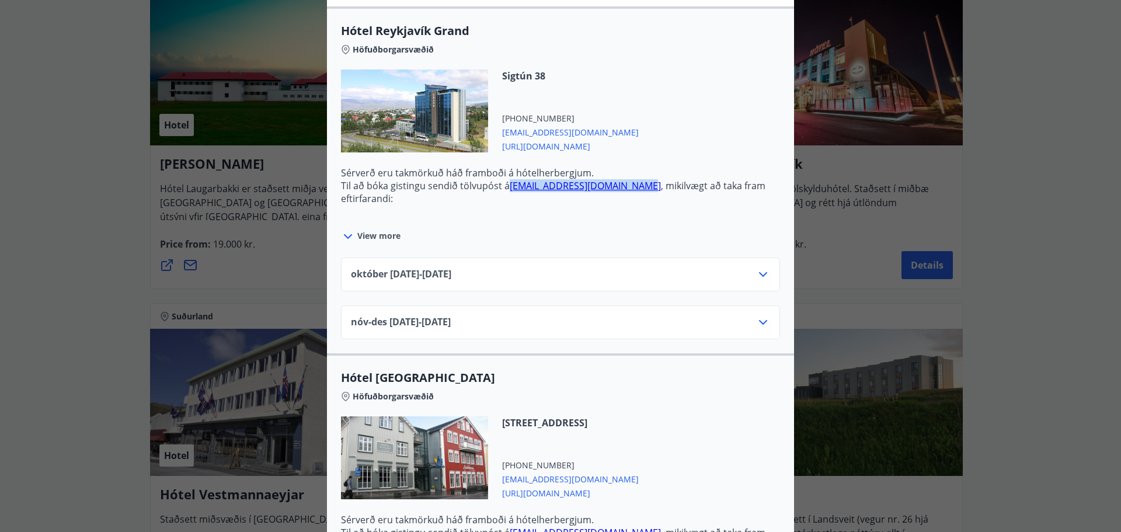
copy link "res.grand@hotelreykjavik.is"
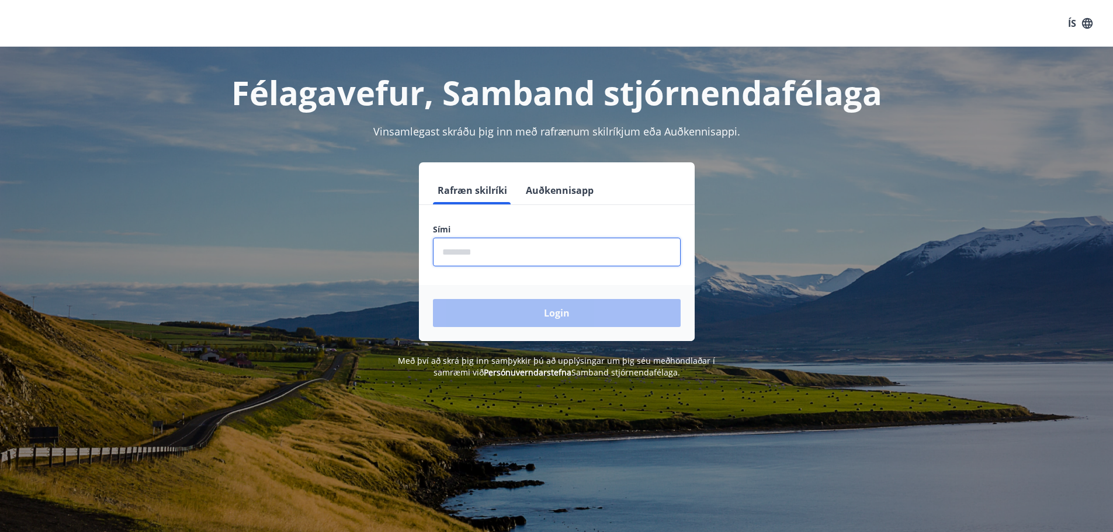
click at [511, 249] on input "phone" at bounding box center [557, 252] width 248 height 29
drag, startPoint x: 502, startPoint y: 261, endPoint x: 390, endPoint y: 266, distance: 111.7
click at [390, 266] on div "Rafræn skilríki Auðkennisapp Sími ​ Login" at bounding box center [556, 251] width 813 height 179
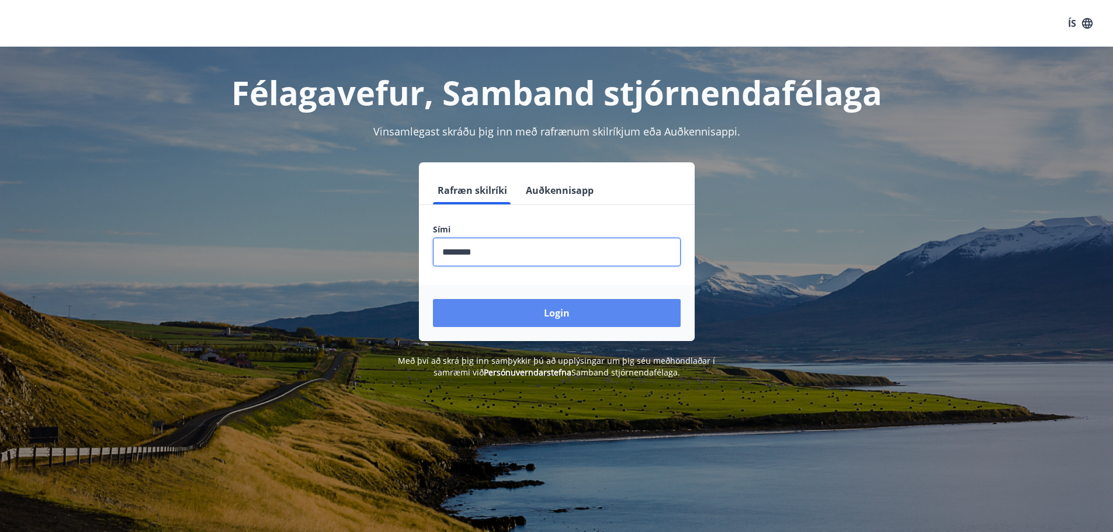
type input "********"
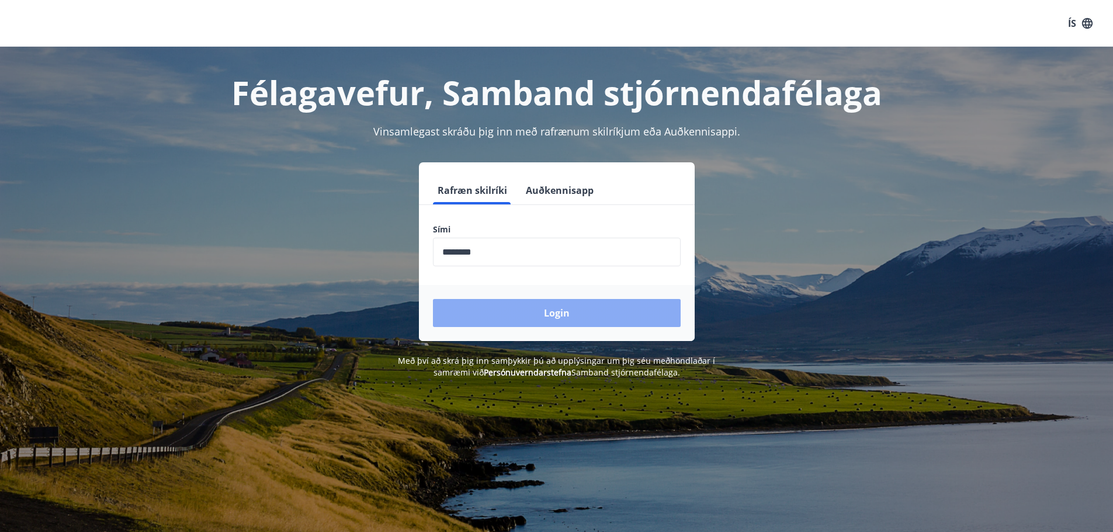
click at [564, 315] on button "Login" at bounding box center [557, 313] width 248 height 28
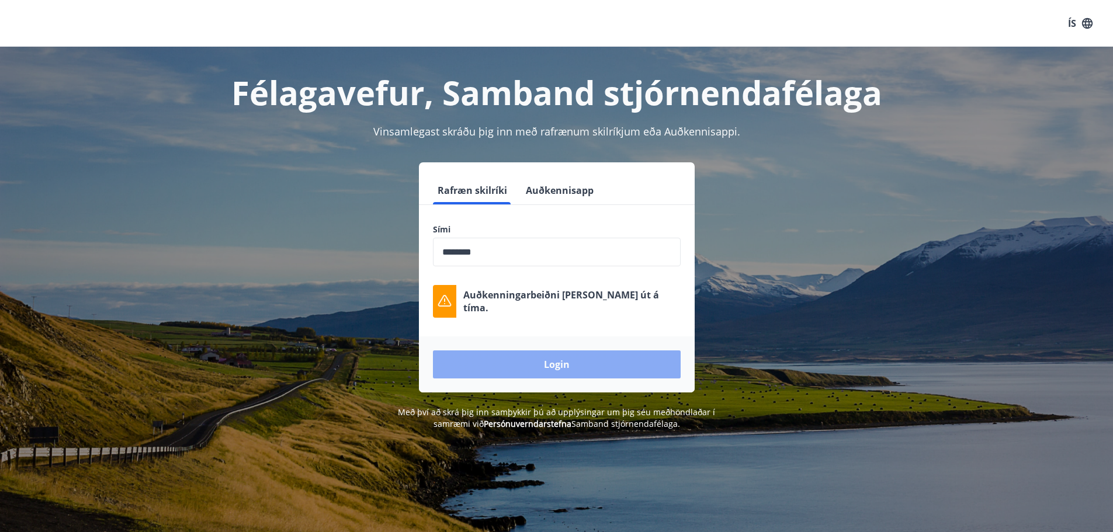
click at [597, 358] on button "Login" at bounding box center [557, 364] width 248 height 28
